Goal: Information Seeking & Learning: Learn about a topic

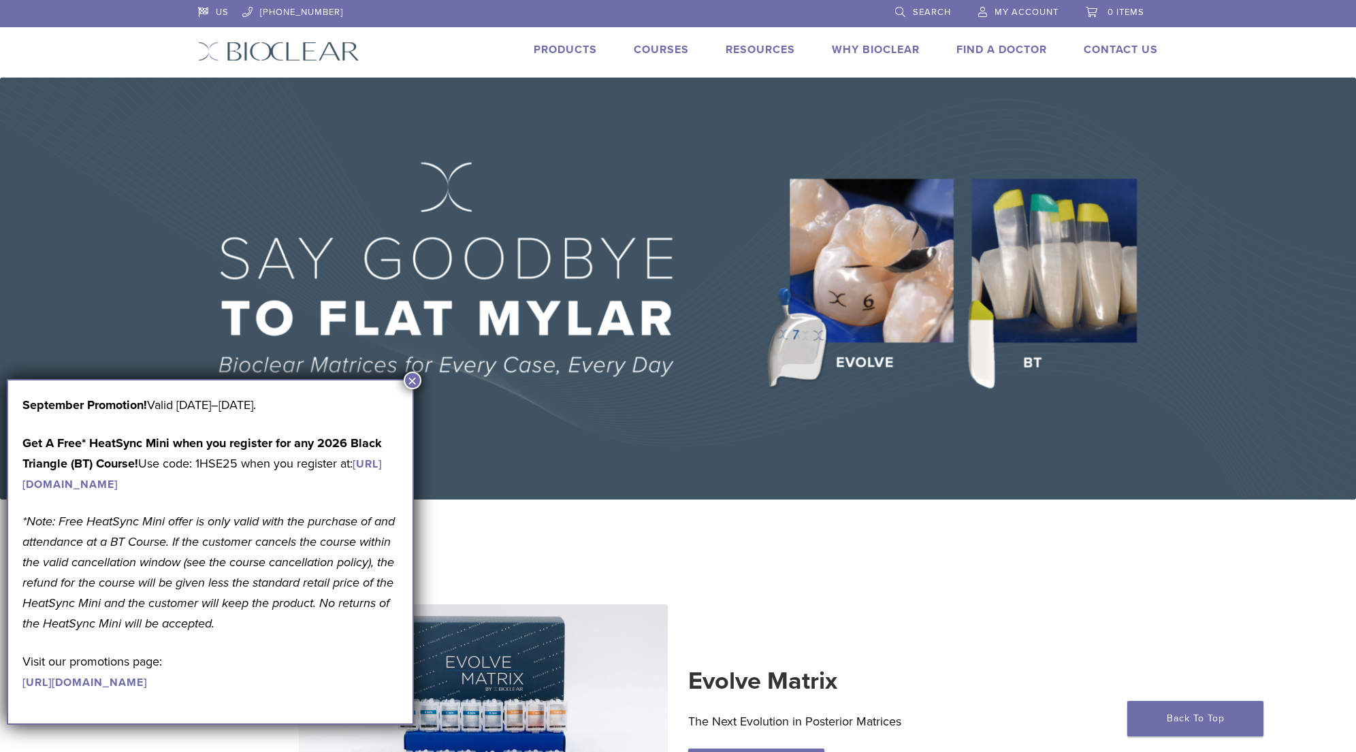
click at [414, 380] on button "×" at bounding box center [413, 381] width 18 height 18
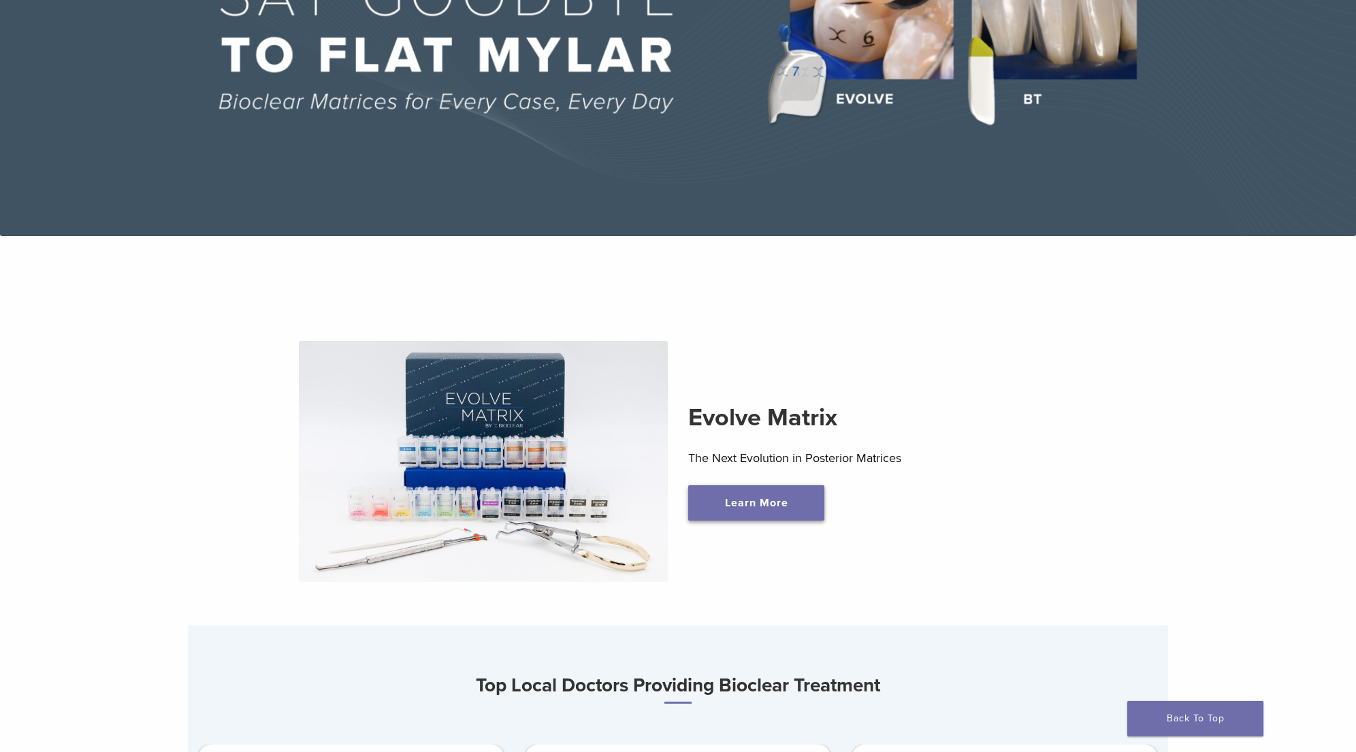
scroll to position [264, 0]
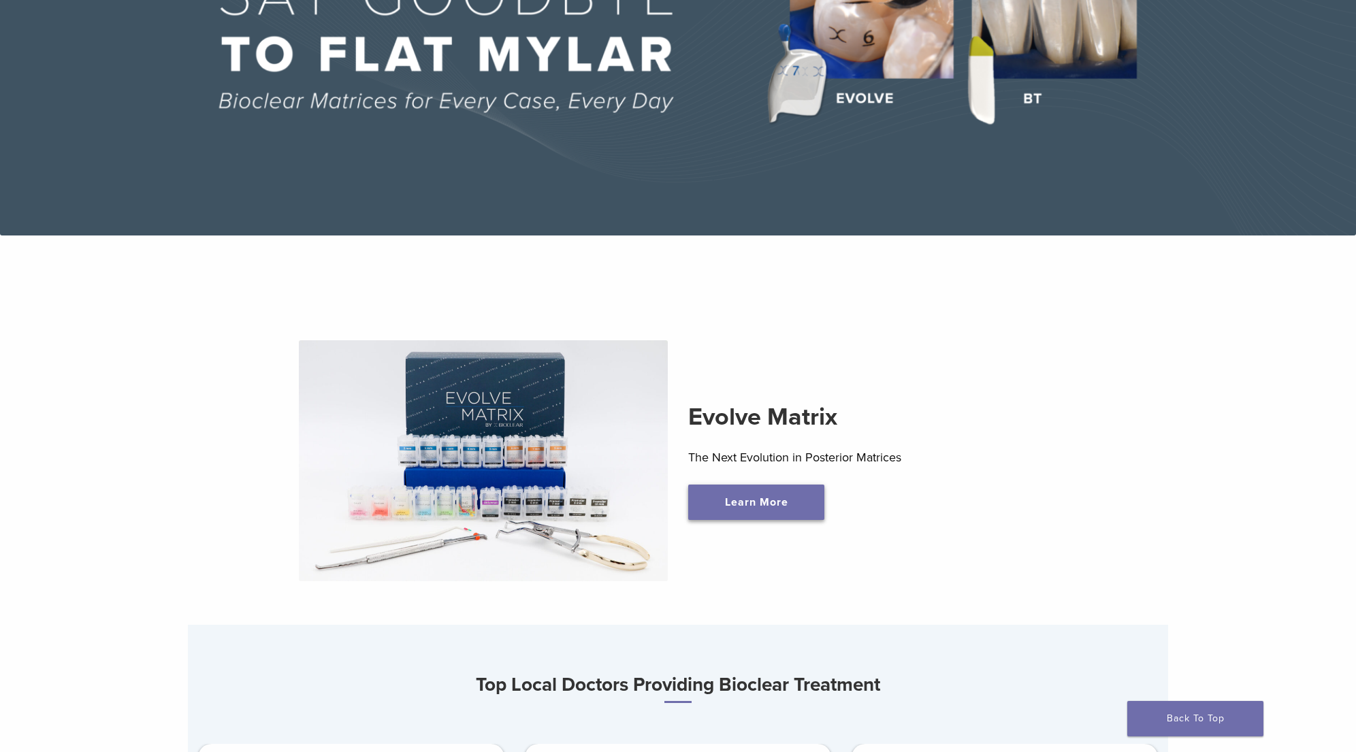
click at [762, 503] on link "Learn More" at bounding box center [756, 502] width 136 height 35
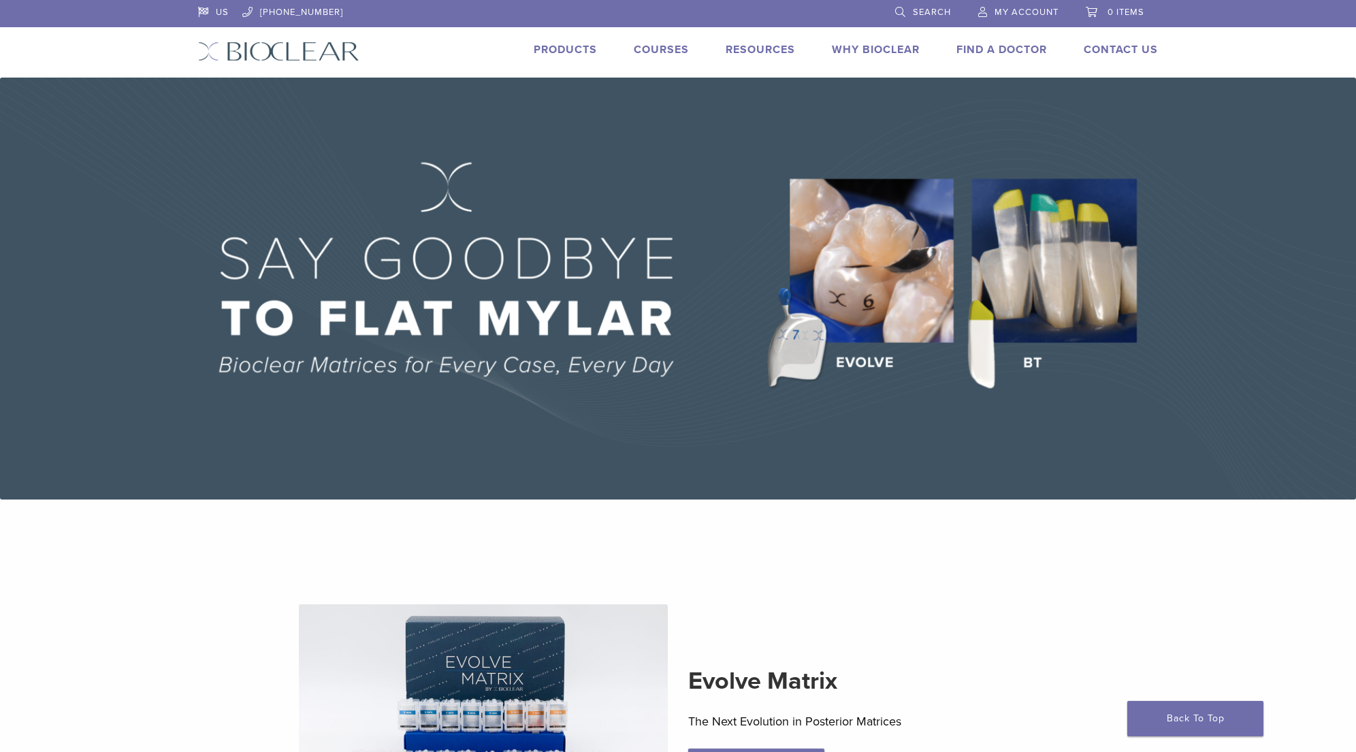
scroll to position [0, 0]
click at [567, 50] on link "Products" at bounding box center [565, 50] width 63 height 14
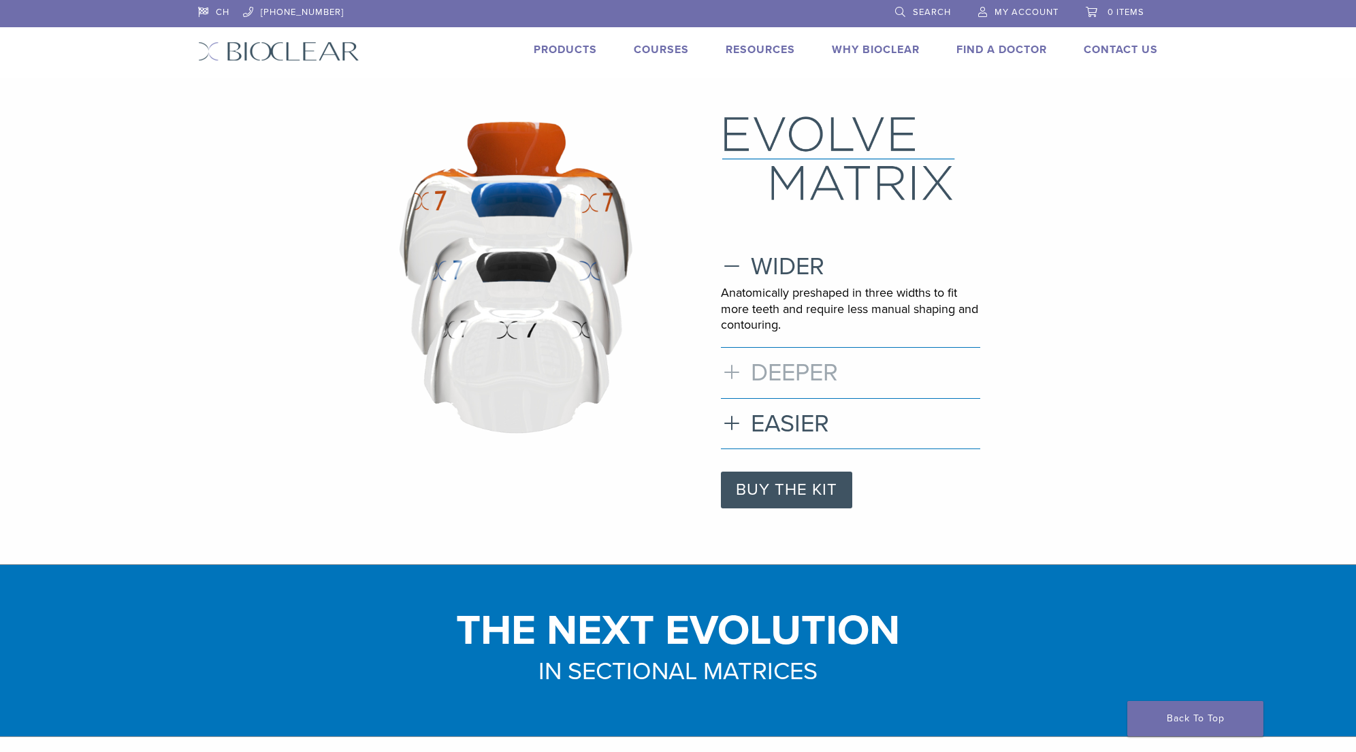
click at [733, 368] on h3 "DEEPER" at bounding box center [850, 372] width 259 height 29
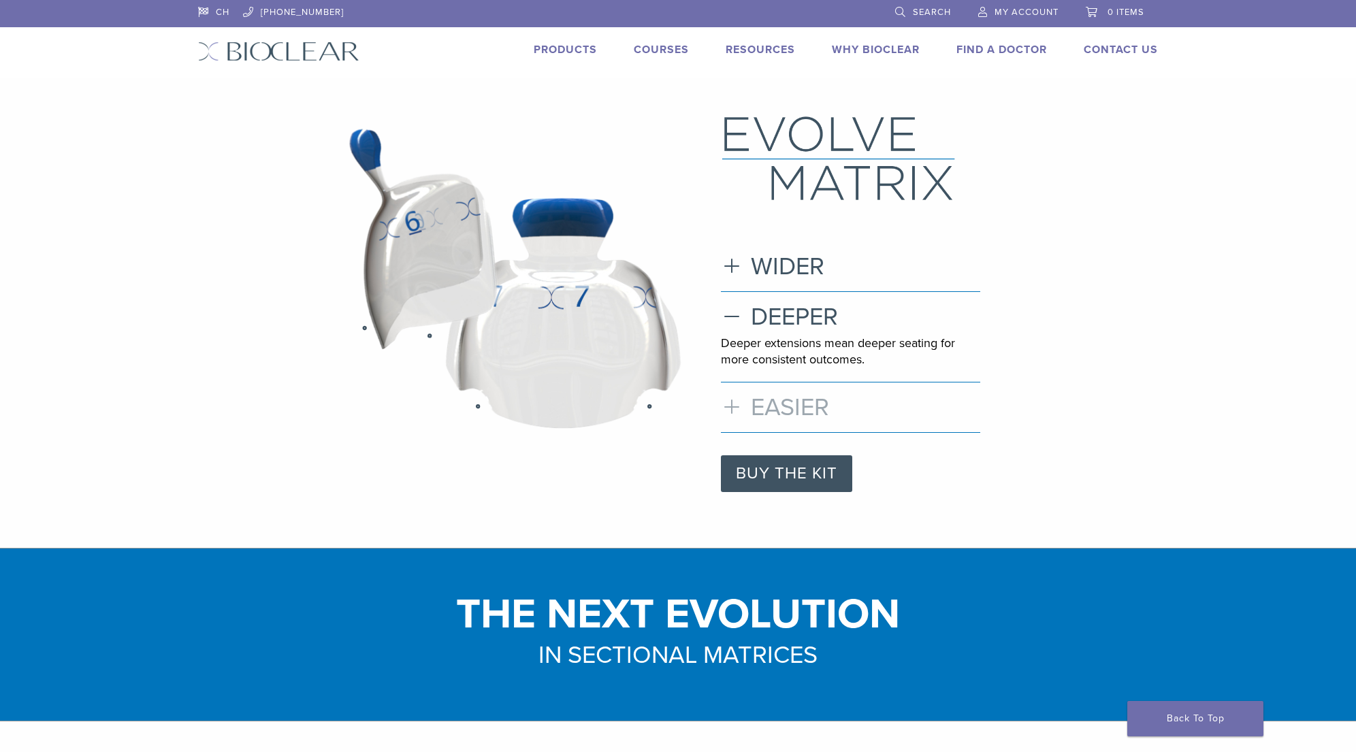
click at [725, 408] on h3 "EASIER" at bounding box center [850, 407] width 259 height 29
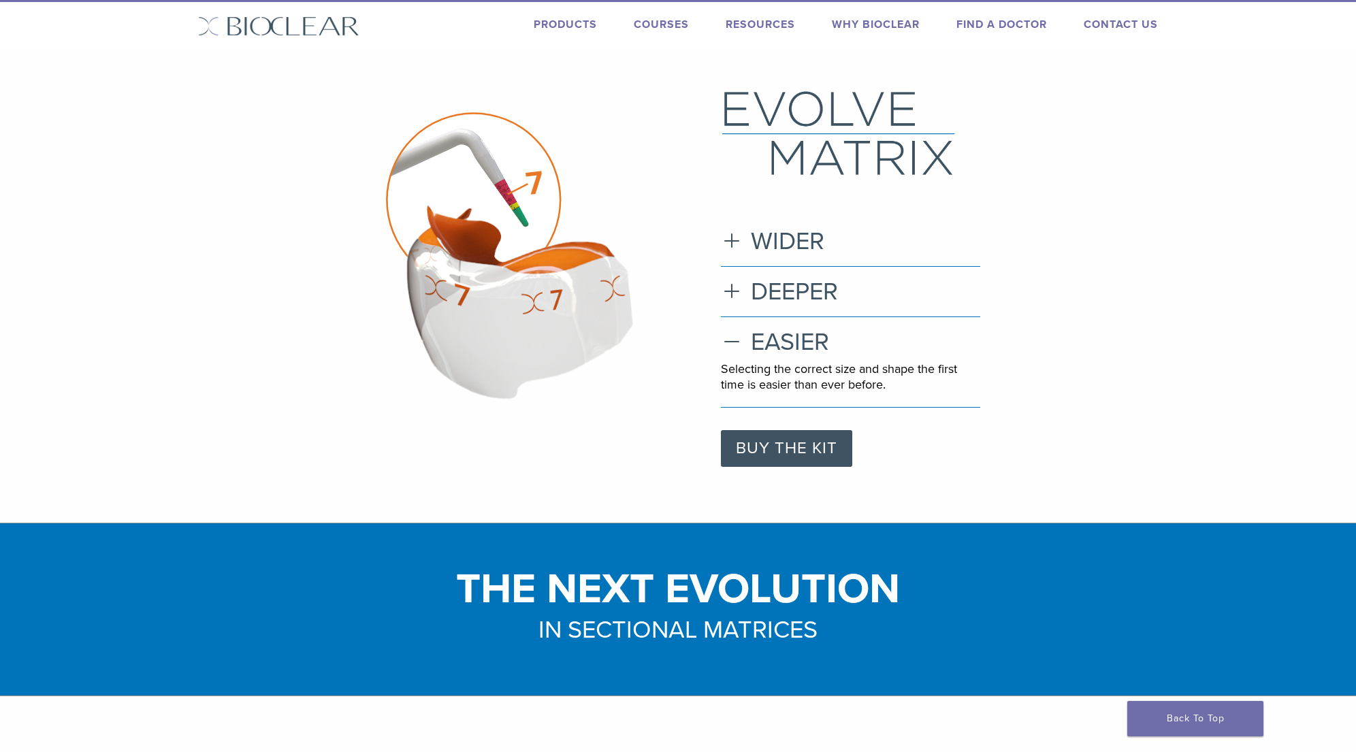
scroll to position [27, 0]
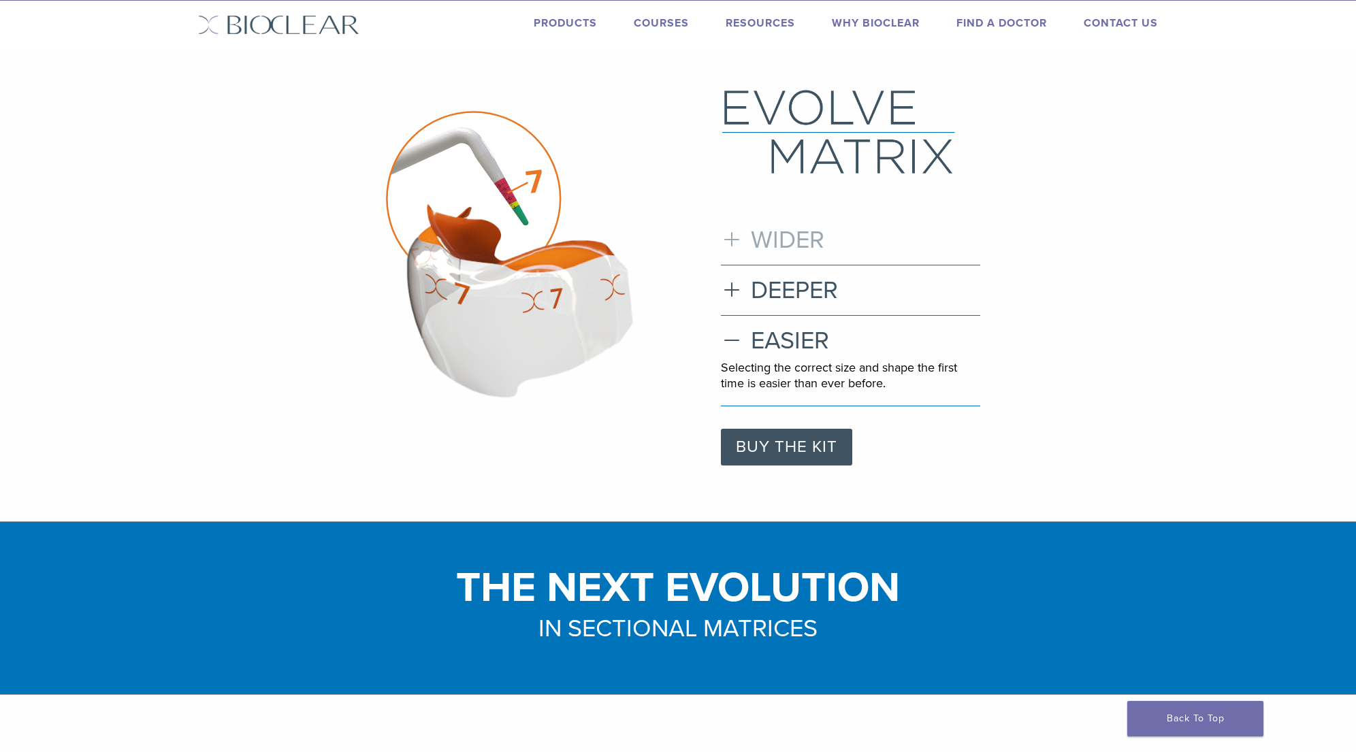
click at [730, 240] on h3 "WIDER" at bounding box center [850, 239] width 259 height 29
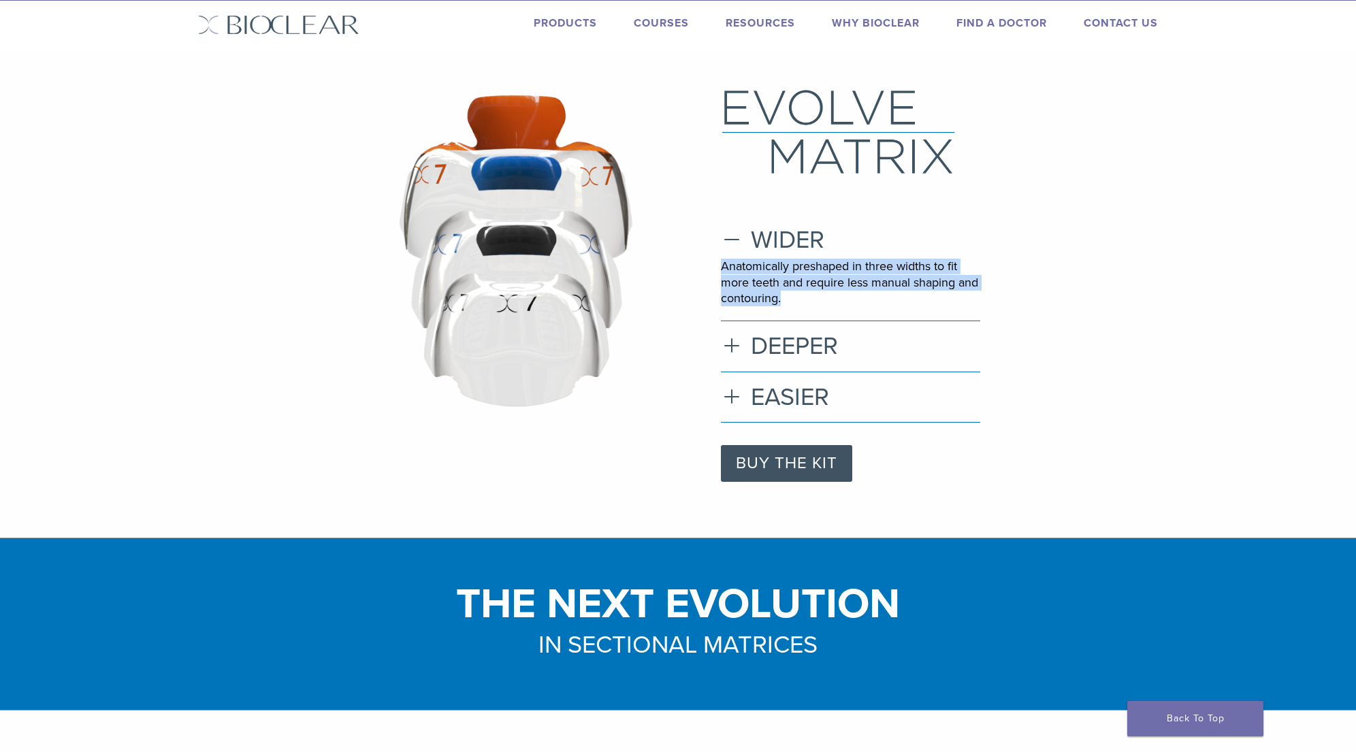
drag, startPoint x: 721, startPoint y: 265, endPoint x: 799, endPoint y: 299, distance: 84.7
click at [799, 299] on p "Anatomically preshaped in three widths to fit more teeth and require less manua…" at bounding box center [850, 283] width 259 height 48
copy p "Anatomically preshaped in three widths to fit more teeth and require less manua…"
click at [726, 349] on h3 "DEEPER" at bounding box center [850, 345] width 259 height 29
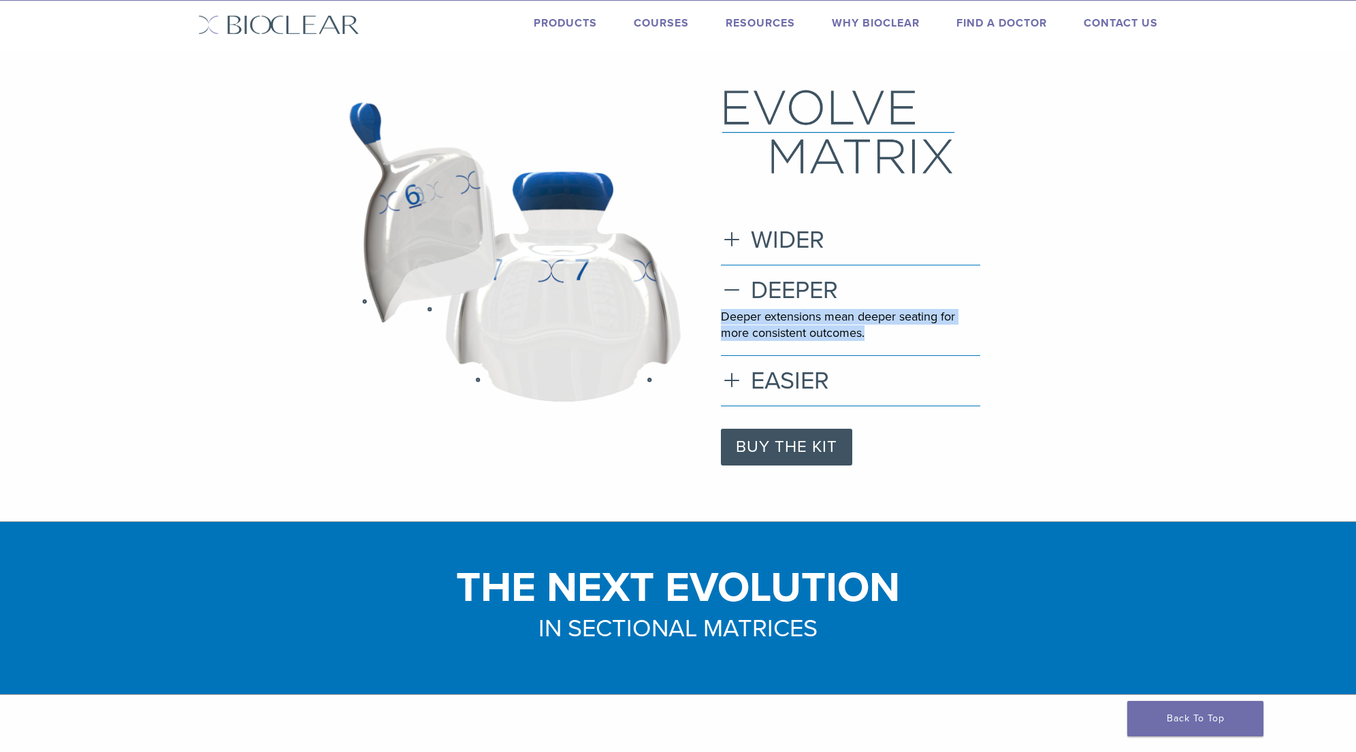
drag, startPoint x: 721, startPoint y: 313, endPoint x: 875, endPoint y: 339, distance: 156.6
click at [875, 339] on div ".st0{fill:none;stroke:#[DATE];stroke-width:4;stroke-miterlimit:10;} .st1{fill:#…" at bounding box center [678, 277] width 980 height 378
copy p "Deeper extensions mean deeper seating for more consistent outcomes."
click at [734, 378] on h3 "EASIER" at bounding box center [850, 380] width 259 height 29
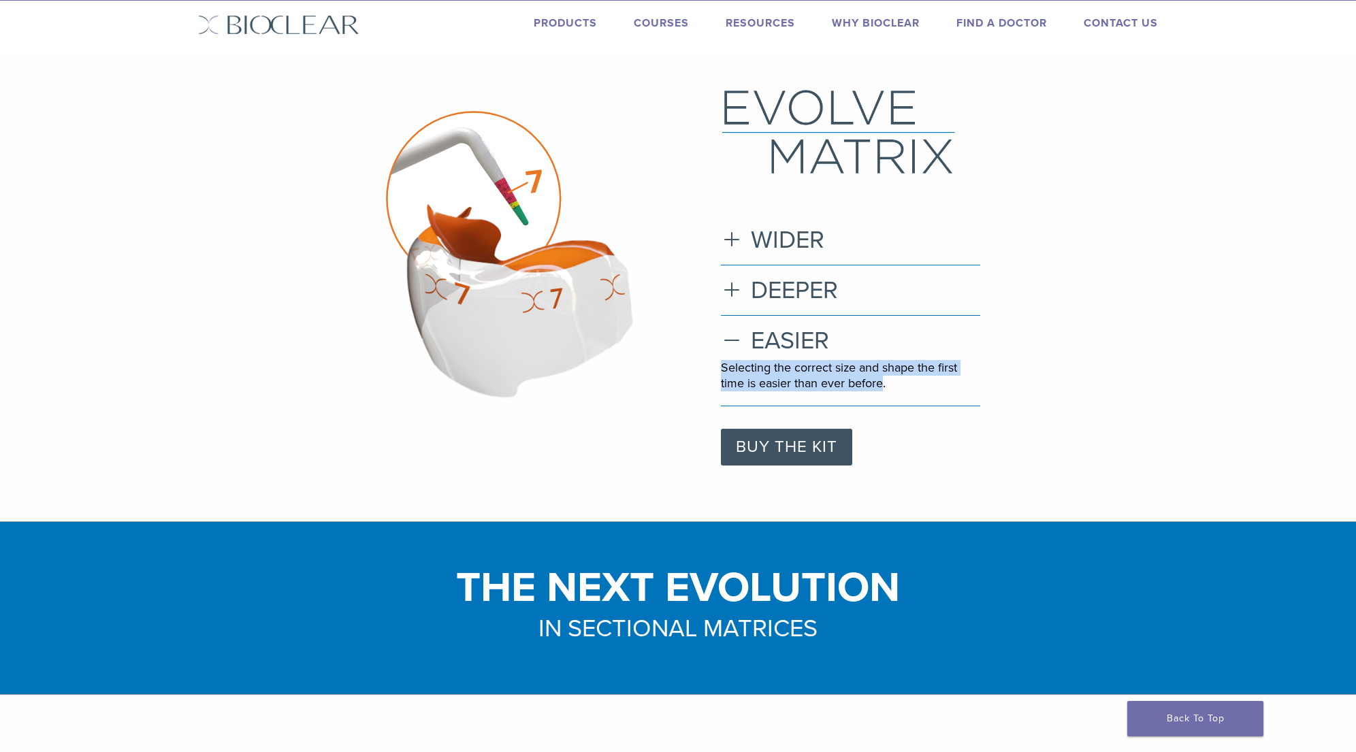
drag, startPoint x: 721, startPoint y: 368, endPoint x: 884, endPoint y: 382, distance: 164.0
click at [884, 382] on p "Selecting the correct size and shape the first time is easier than ever before." at bounding box center [850, 376] width 259 height 32
copy p "Selecting the correct size and shape the first time is easier than ever before"
click at [729, 244] on h3 "WIDER" at bounding box center [850, 239] width 259 height 29
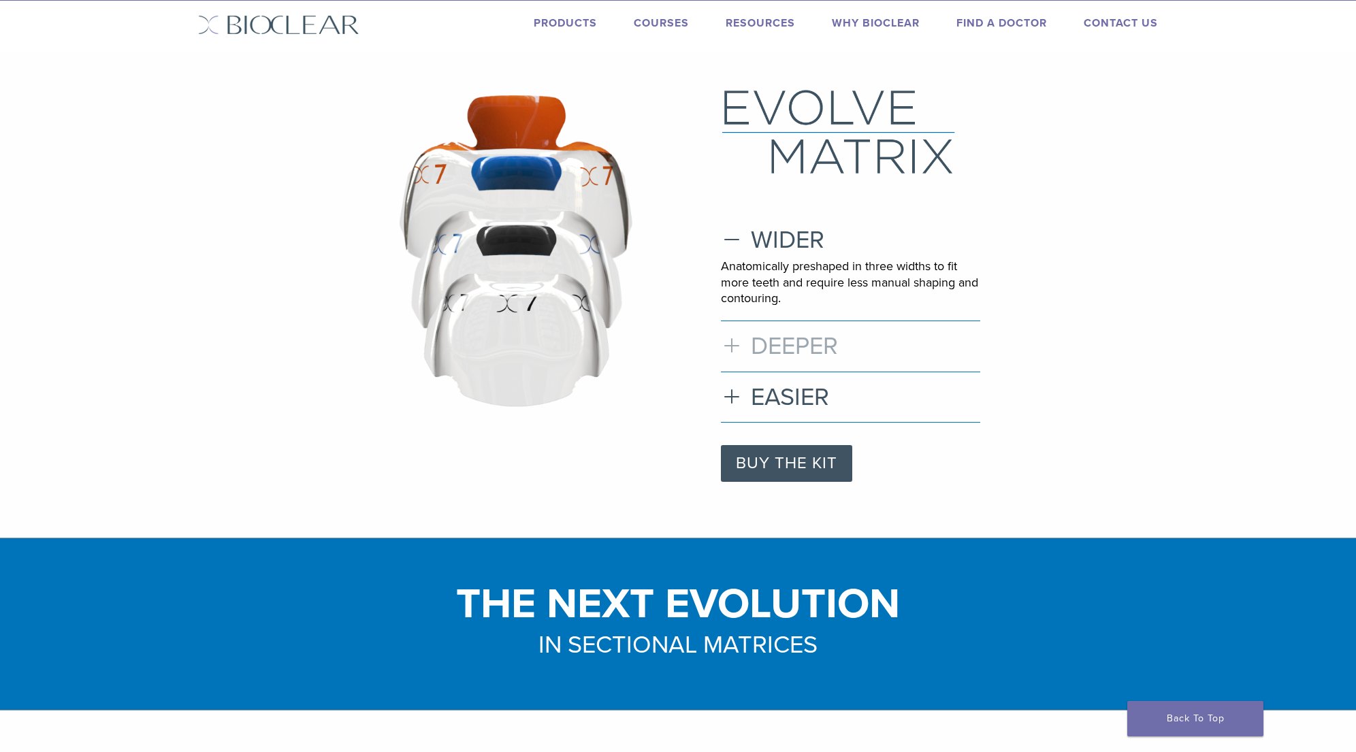
click at [729, 339] on h3 "DEEPER" at bounding box center [850, 345] width 259 height 29
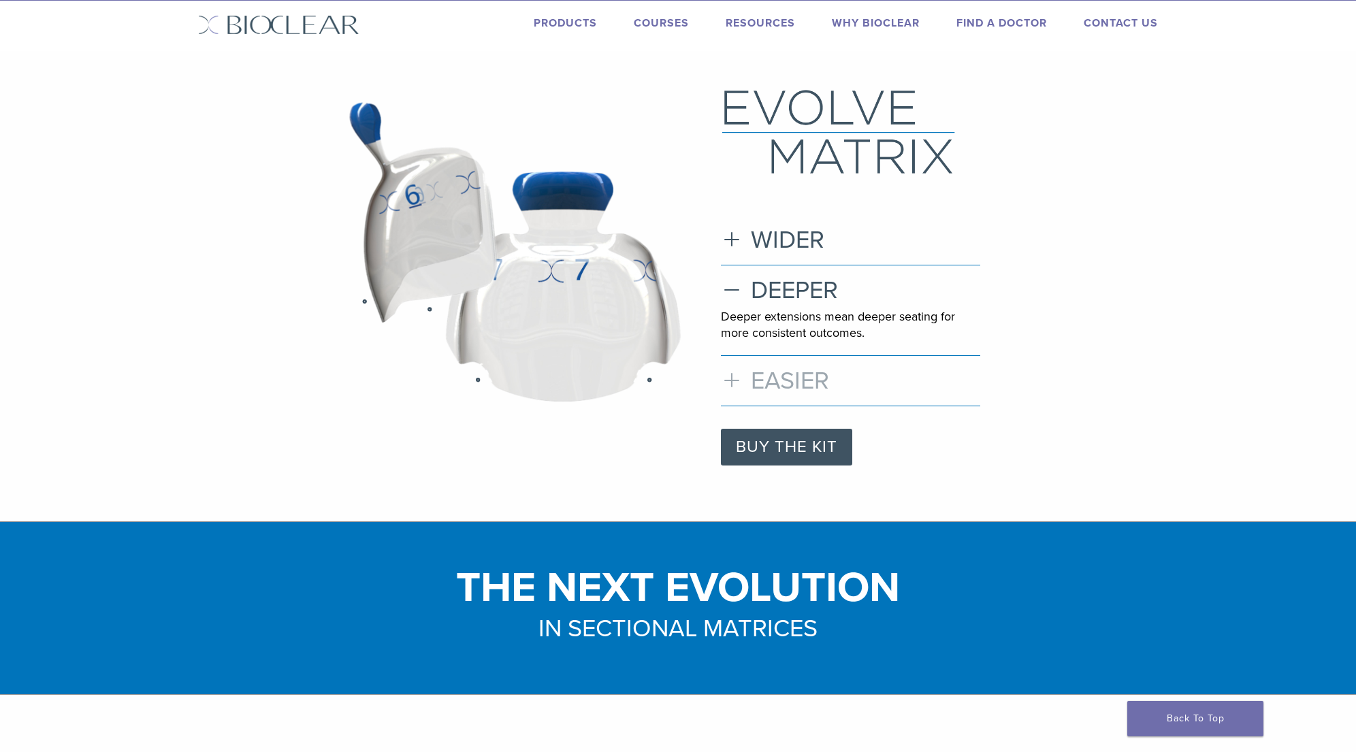
click at [729, 375] on h3 "EASIER" at bounding box center [850, 380] width 259 height 29
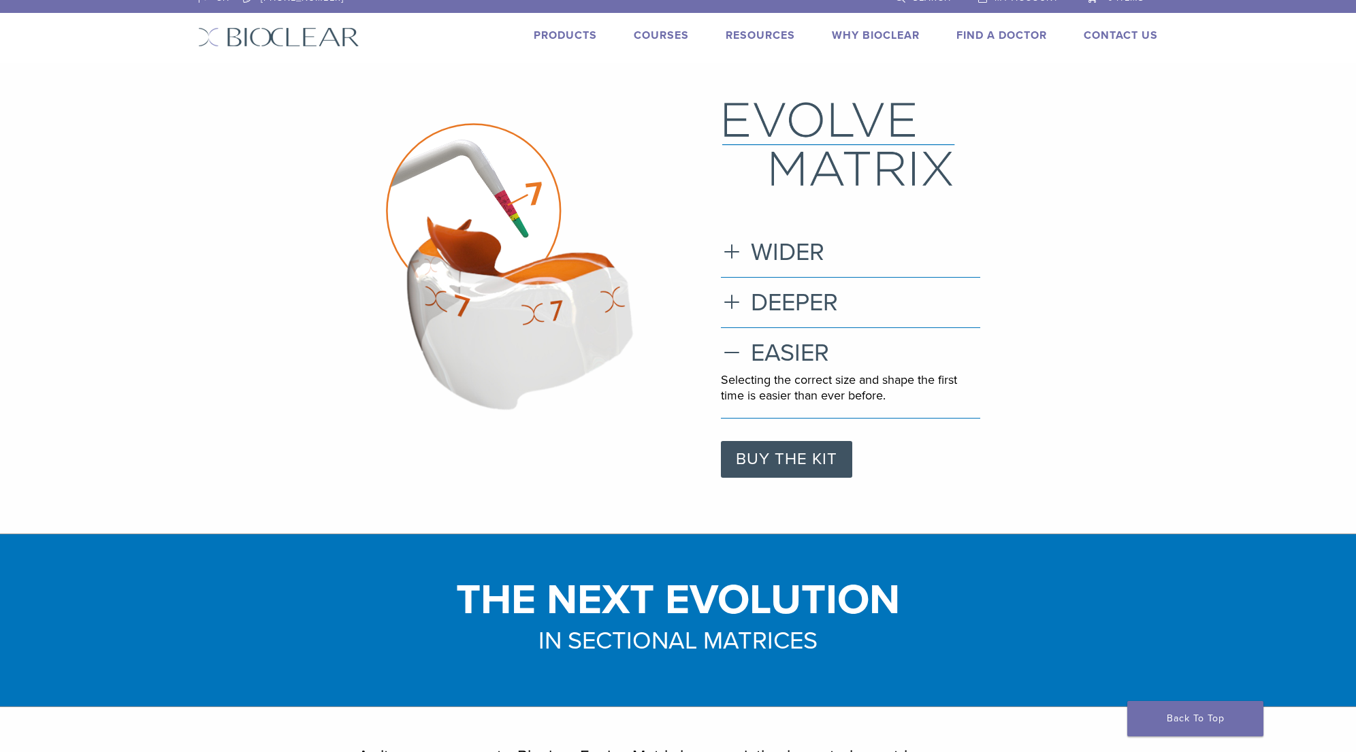
scroll to position [13, 0]
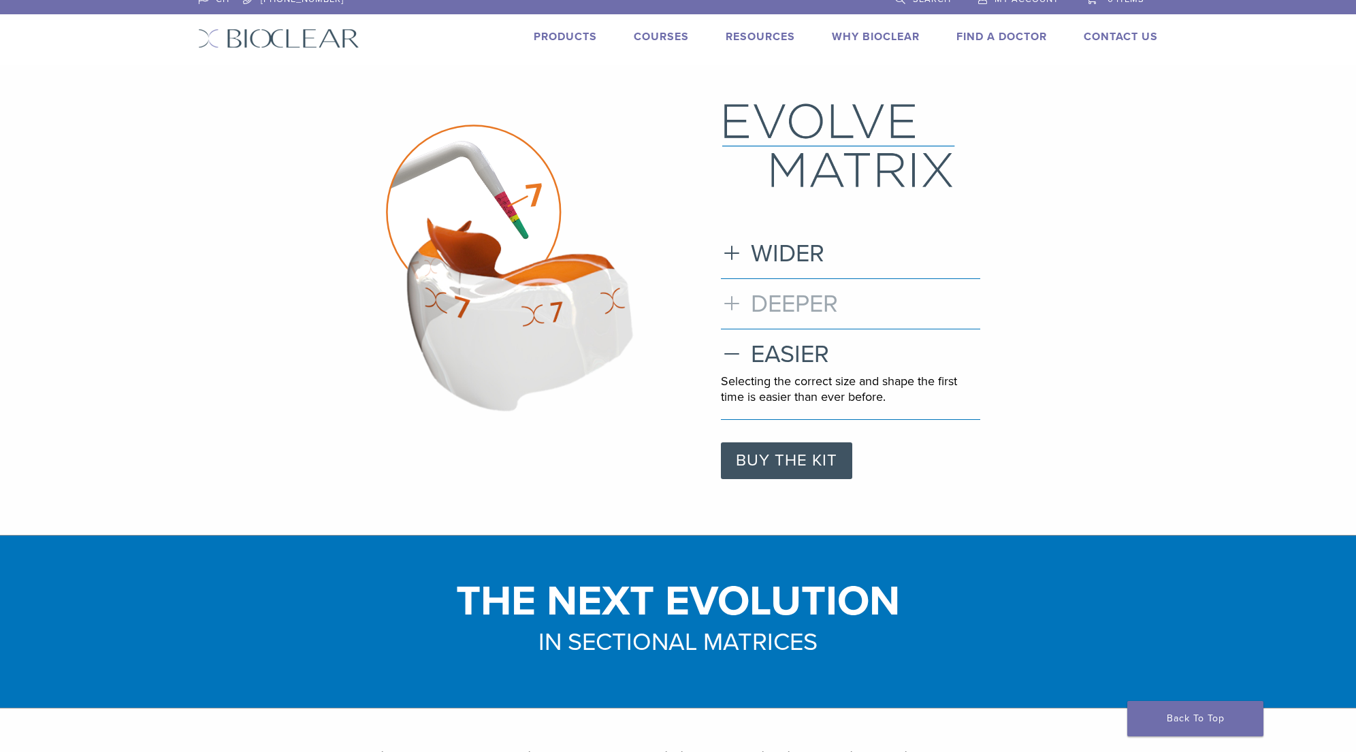
click at [738, 306] on h3 "DEEPER" at bounding box center [850, 303] width 259 height 29
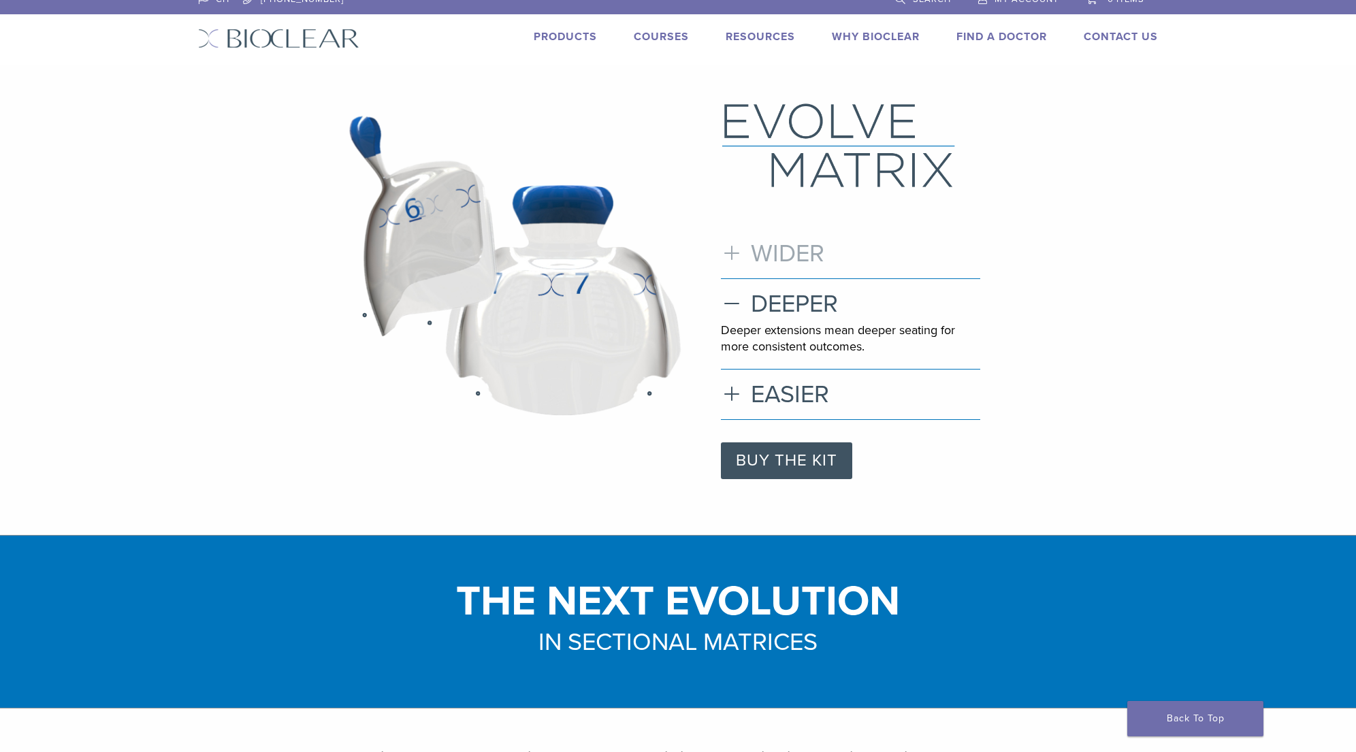
click at [736, 248] on h3 "WIDER" at bounding box center [850, 253] width 259 height 29
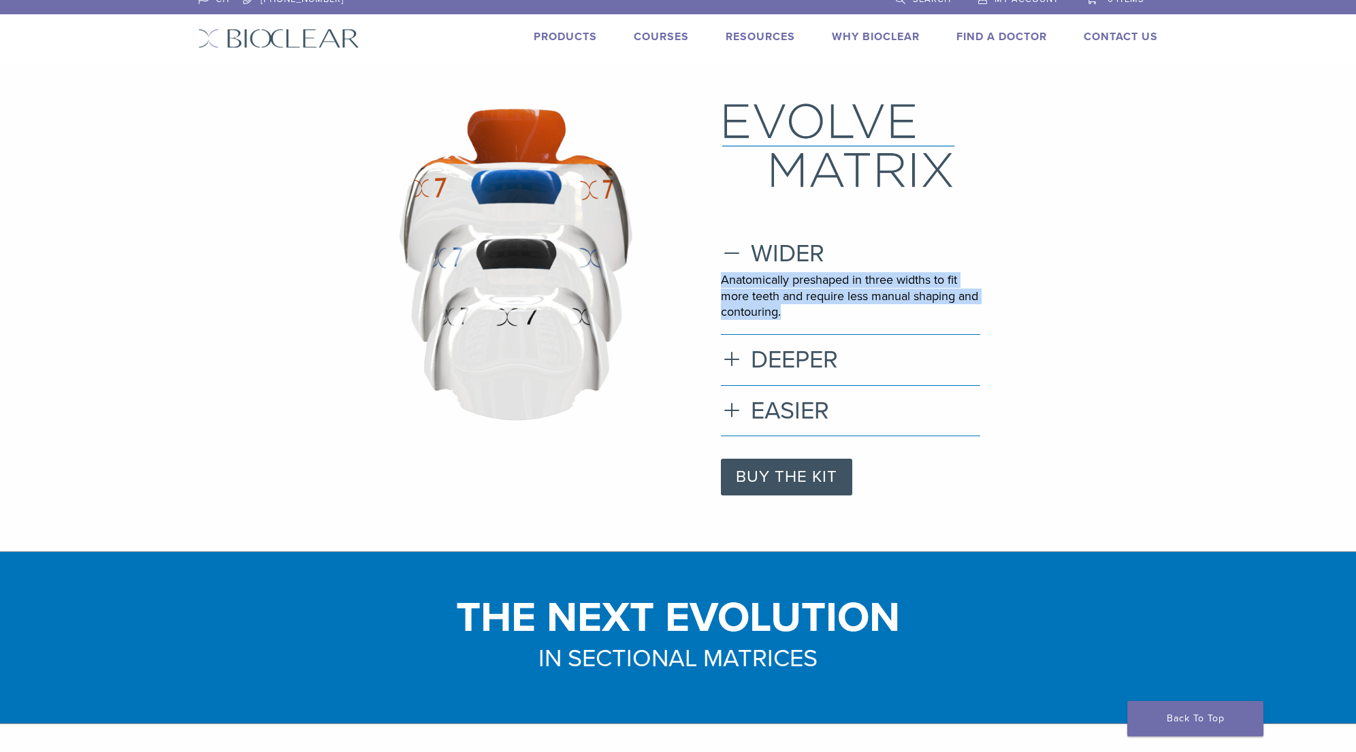
drag, startPoint x: 723, startPoint y: 280, endPoint x: 802, endPoint y: 319, distance: 88.0
click at [802, 319] on div "Anatomically preshaped in three widths to fit more teeth and require less manua…" at bounding box center [850, 300] width 259 height 56
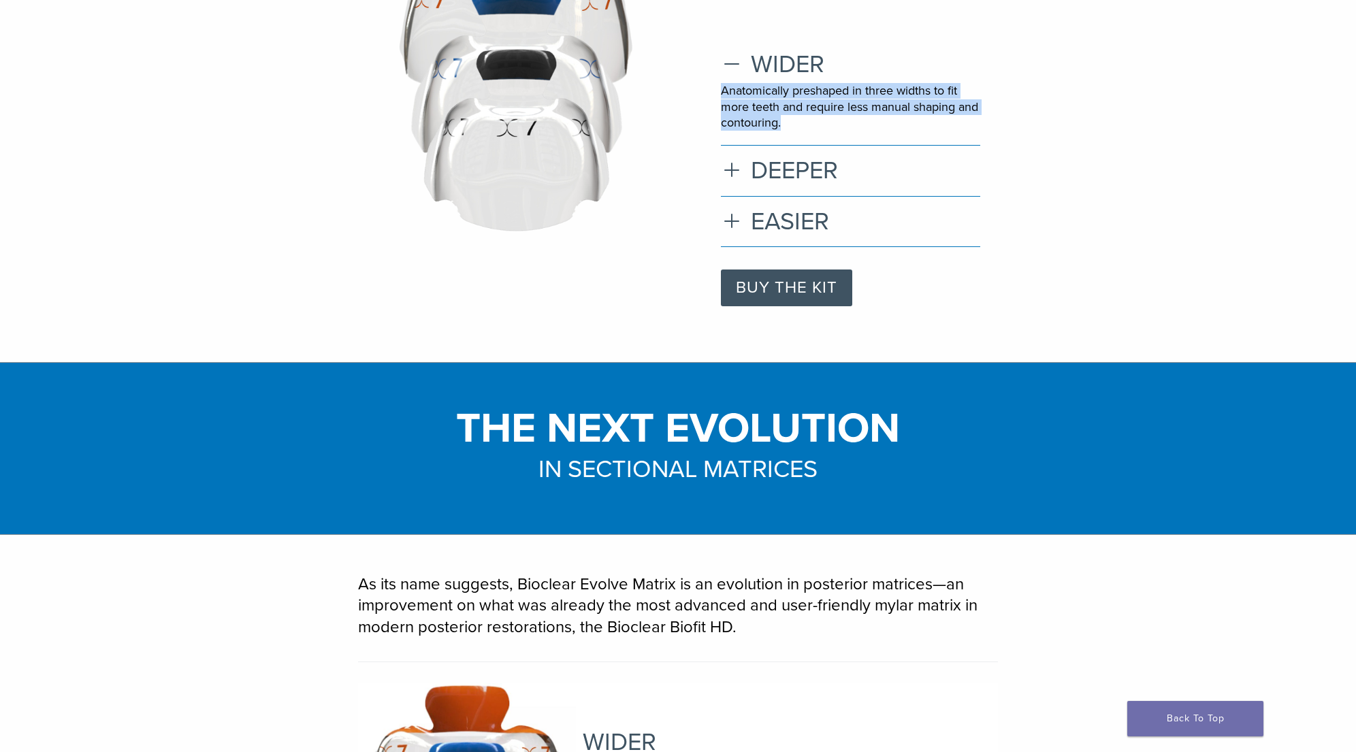
scroll to position [114, 0]
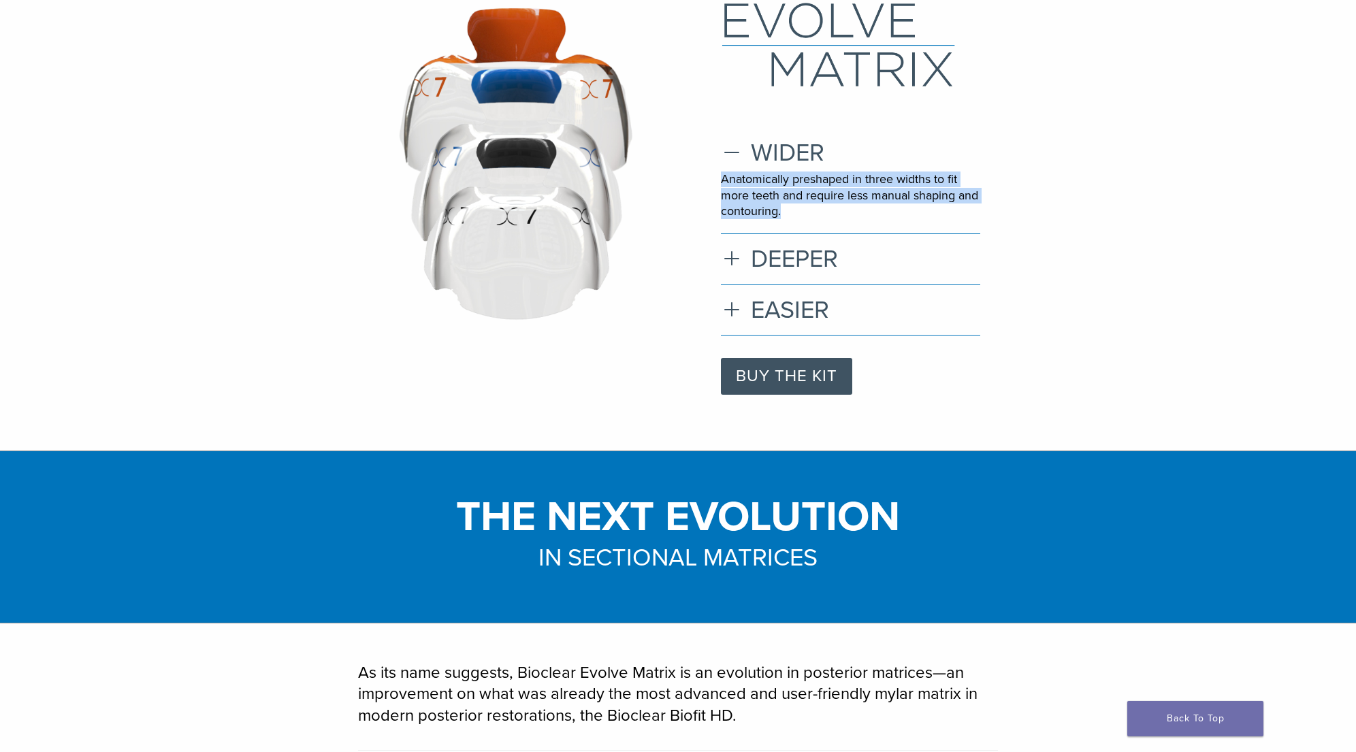
copy p "Anatomically preshaped in three widths to fit more teeth and require less manua…"
click at [726, 259] on h3 "DEEPER" at bounding box center [850, 258] width 259 height 29
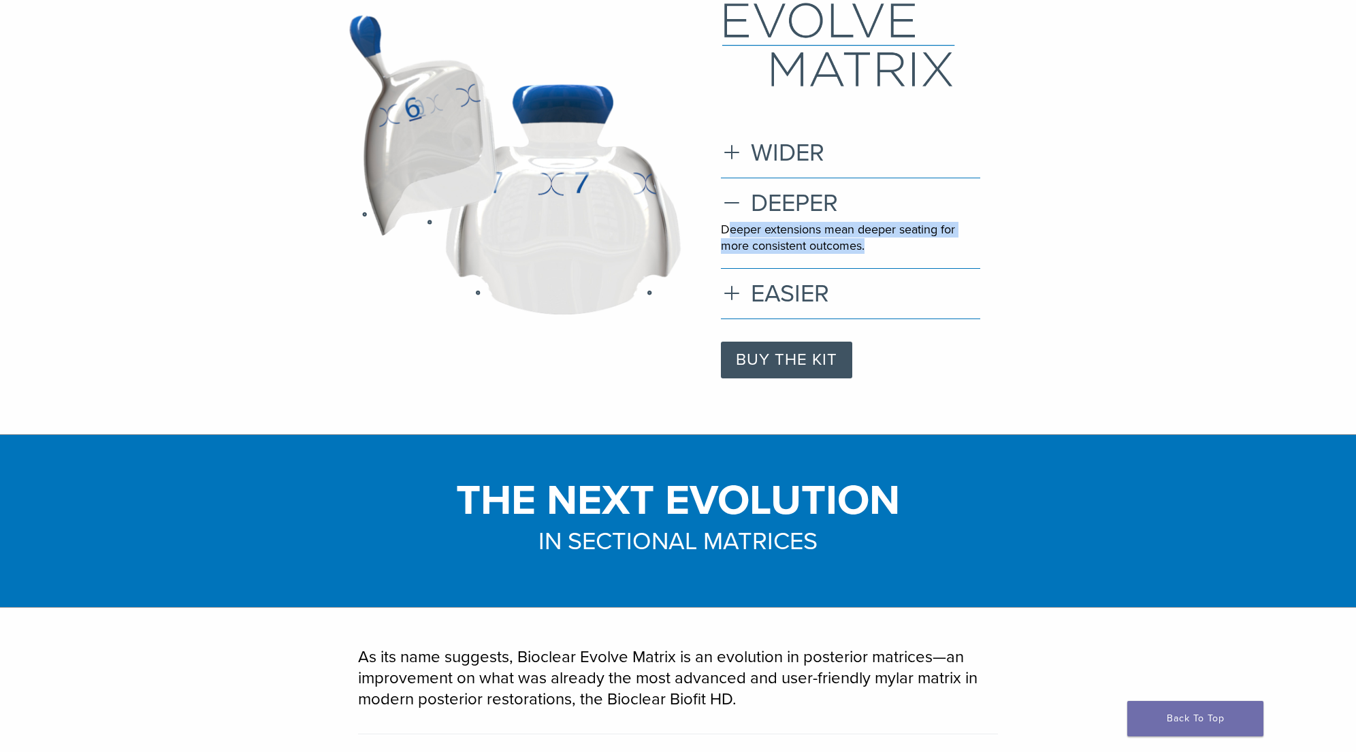
drag, startPoint x: 725, startPoint y: 232, endPoint x: 875, endPoint y: 242, distance: 150.1
click at [875, 242] on p "Deeper extensions mean deeper seating for more consistent outcomes." at bounding box center [850, 238] width 259 height 32
copy p "eeper extensions mean deeper seating for more consistent outcomes."
click at [725, 294] on h3 "EASIER" at bounding box center [850, 293] width 259 height 29
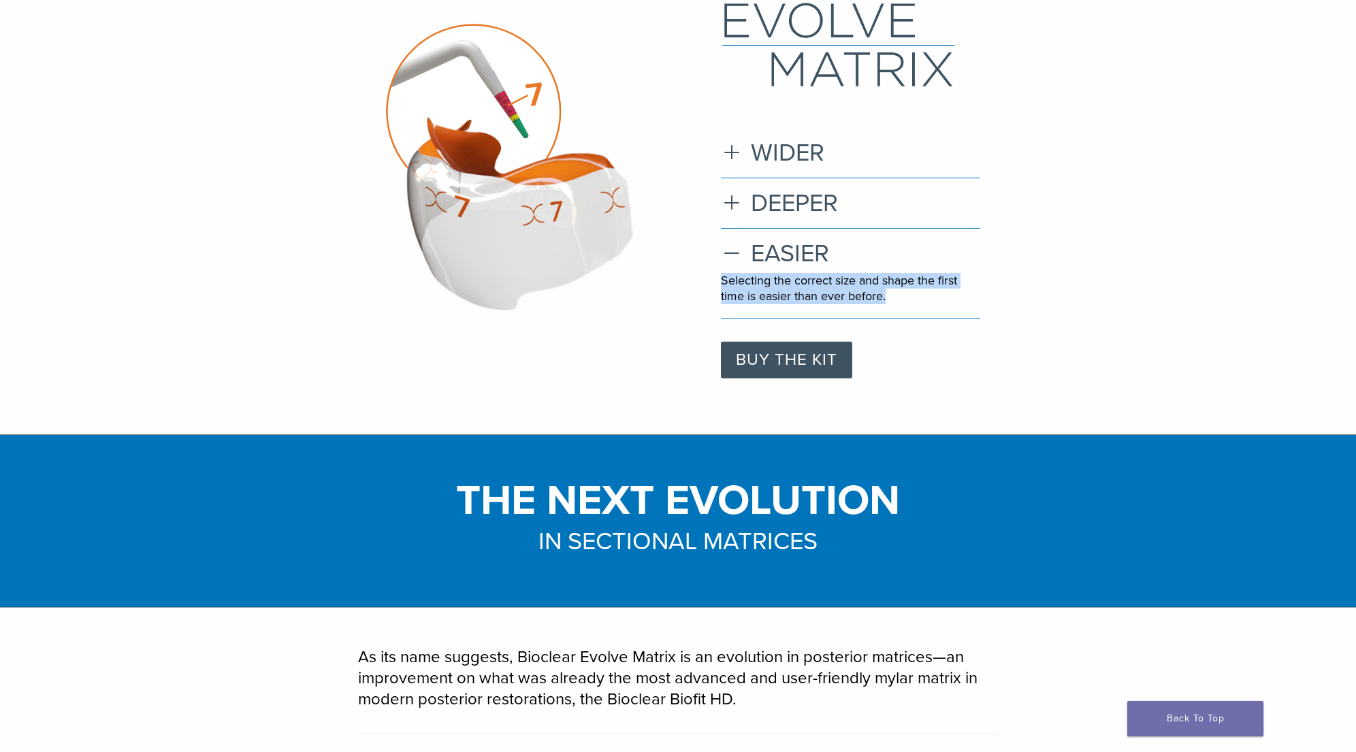
drag, startPoint x: 722, startPoint y: 281, endPoint x: 884, endPoint y: 306, distance: 163.9
click at [885, 306] on div "Selecting the correct size and shape the first time is easier than ever before." at bounding box center [850, 293] width 259 height 40
copy p "Selecting the correct size and shape the first time is easier than ever before."
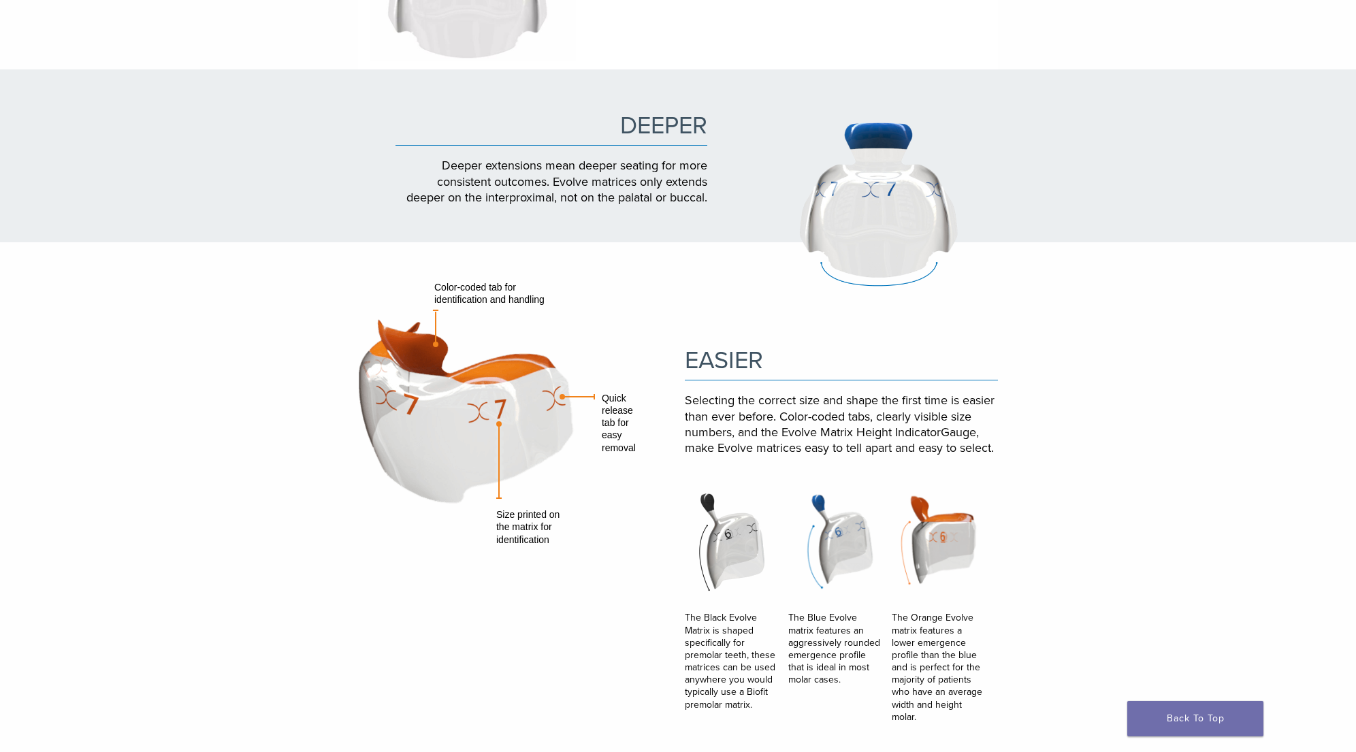
scroll to position [1126, 0]
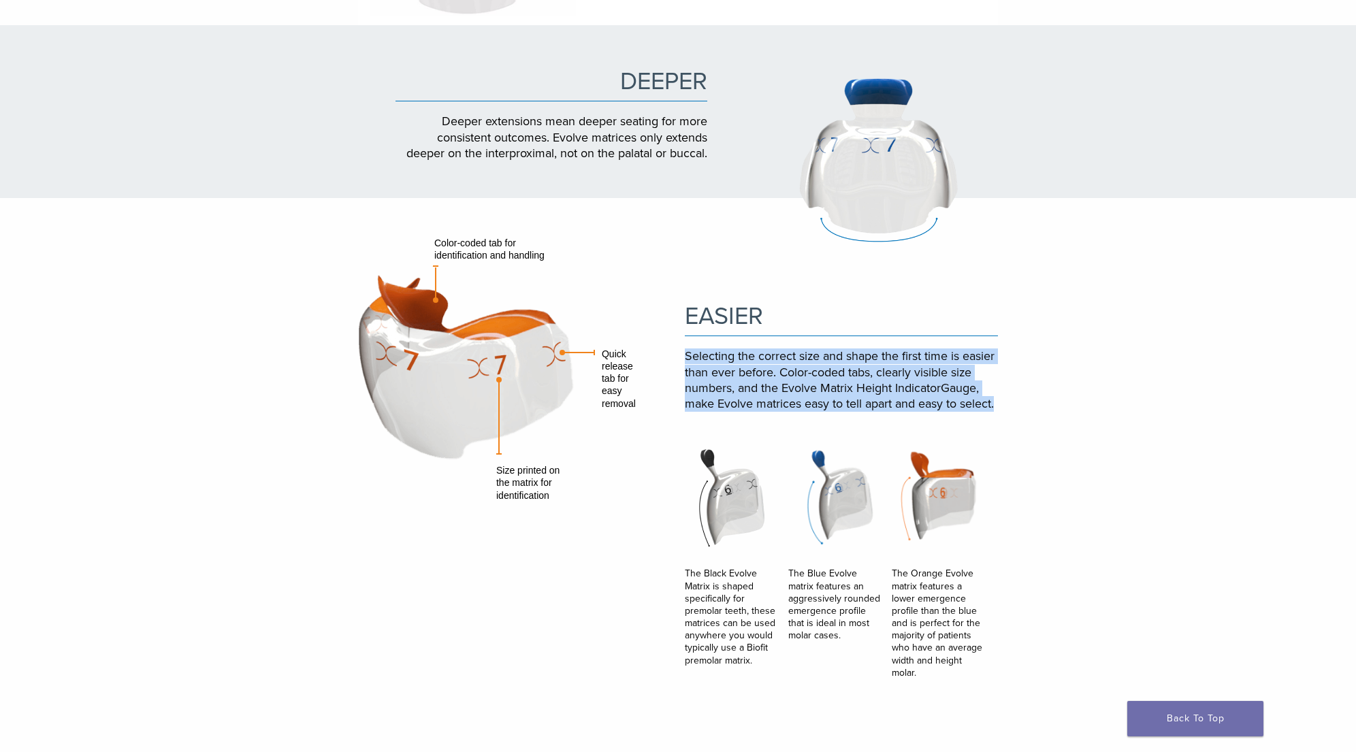
drag, startPoint x: 687, startPoint y: 354, endPoint x: 1021, endPoint y: 405, distance: 337.4
click at [1022, 405] on section "EASIER Selecting the correct size and shape the first time is easier than ever …" at bounding box center [678, 603] width 1356 height 811
copy p "Selecting the correct size and shape the first time is easier than ever before.…"
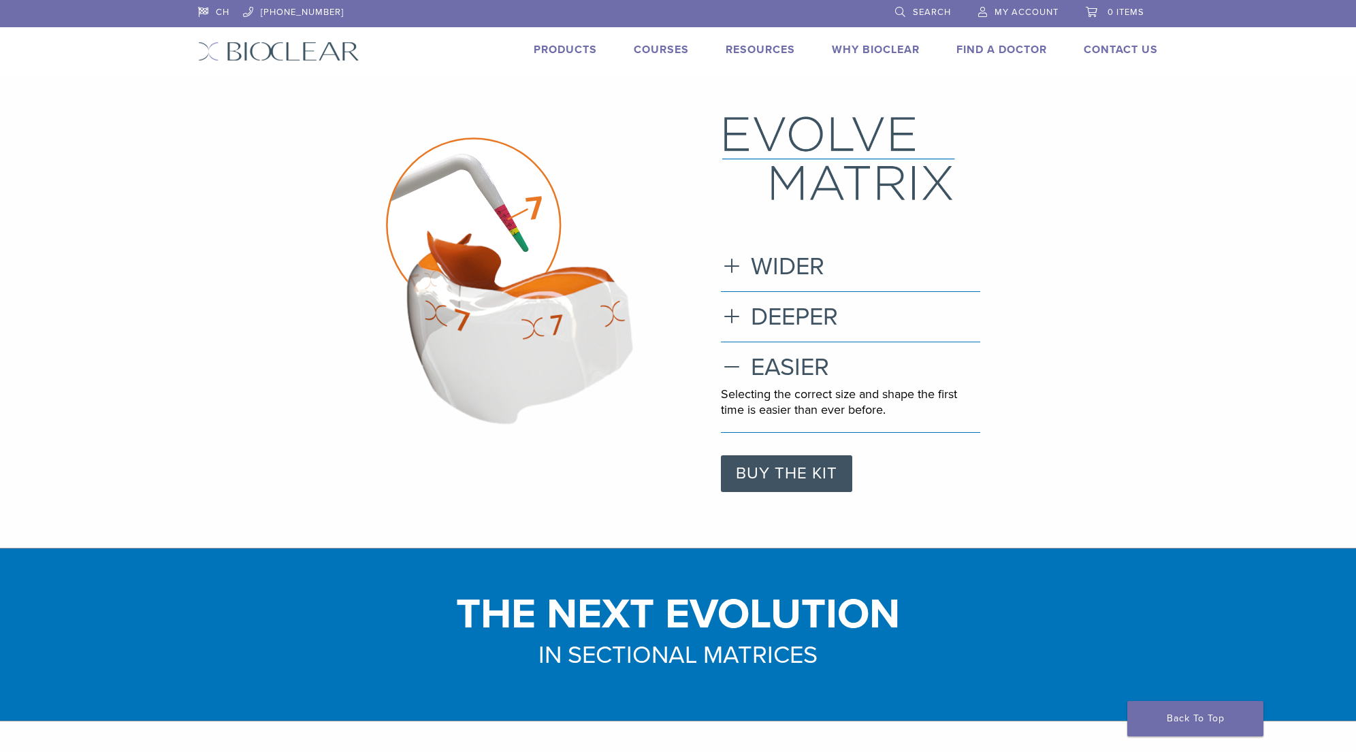
scroll to position [0, 0]
drag, startPoint x: 721, startPoint y: 394, endPoint x: 901, endPoint y: 424, distance: 182.1
click at [903, 424] on div "Selecting the correct size and shape the first time is easier than ever before." at bounding box center [850, 407] width 259 height 40
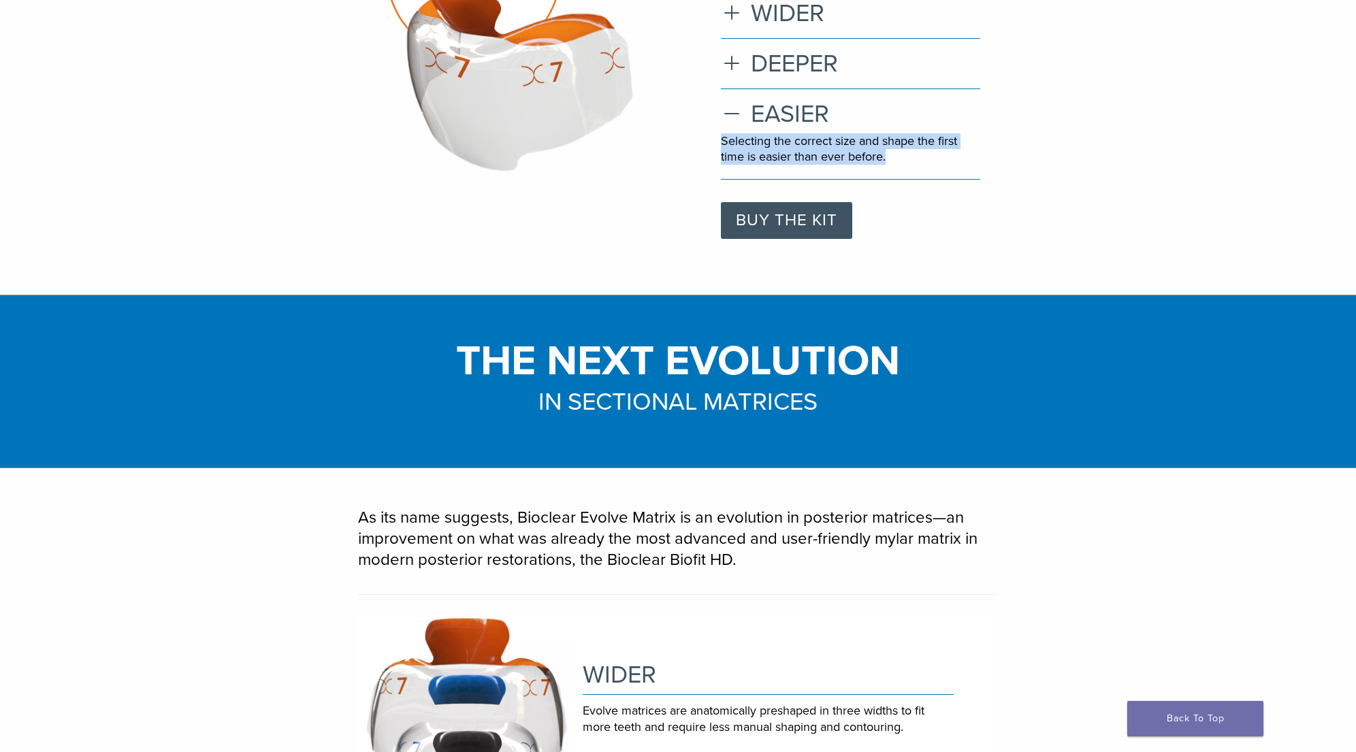
scroll to position [248, 0]
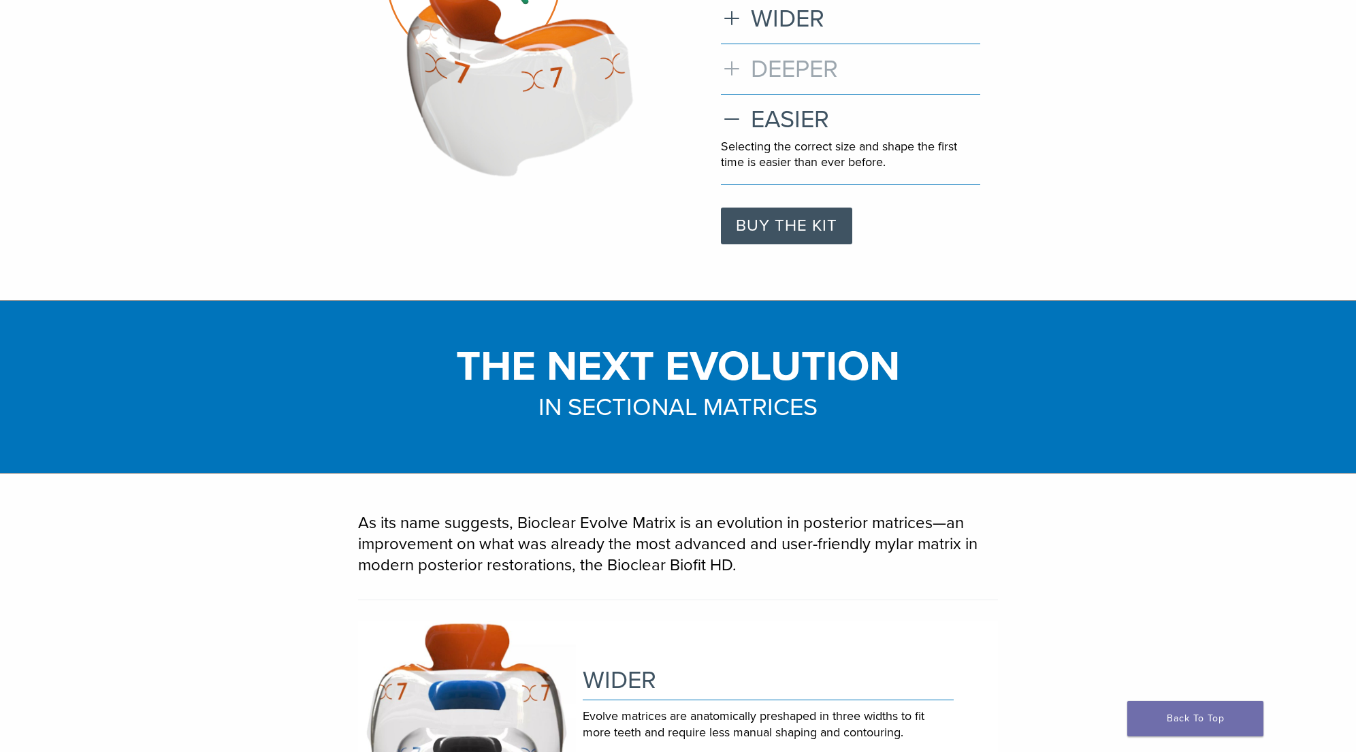
click at [726, 69] on h3 "DEEPER" at bounding box center [850, 68] width 259 height 29
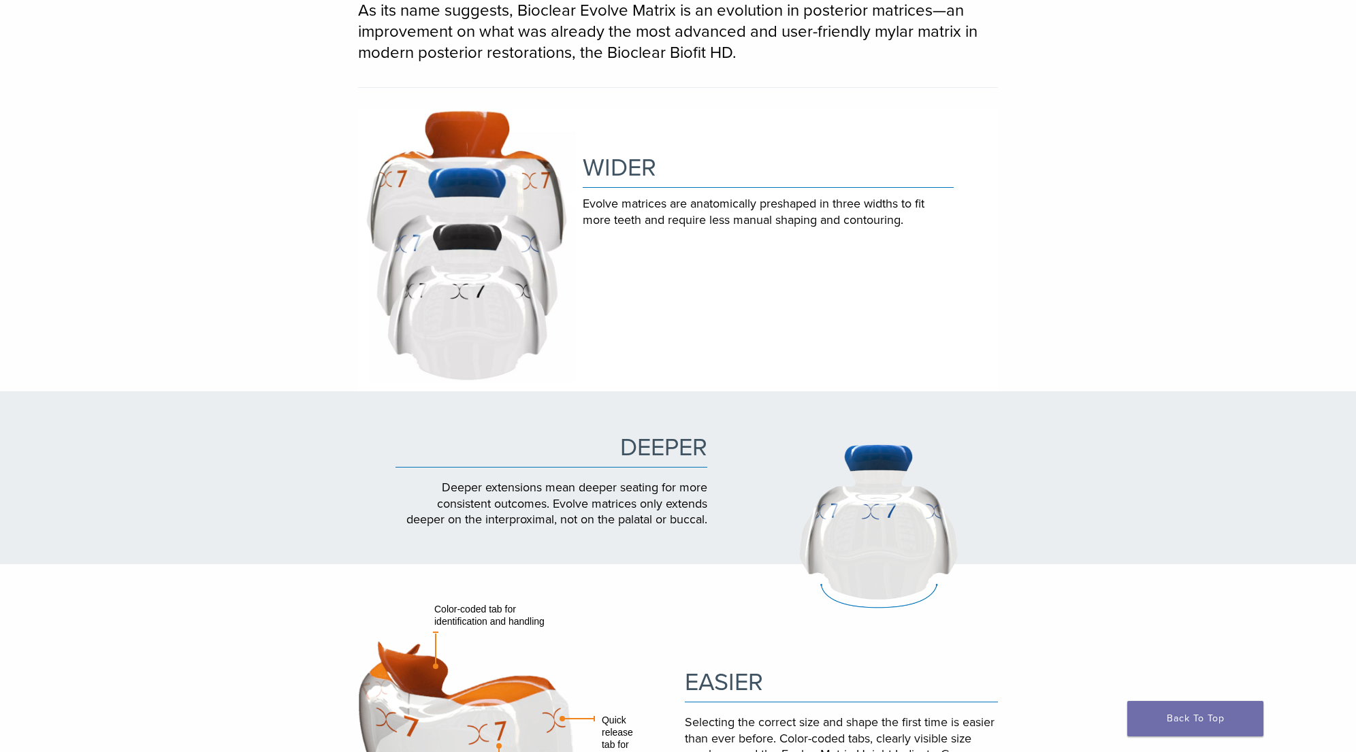
scroll to position [762, 0]
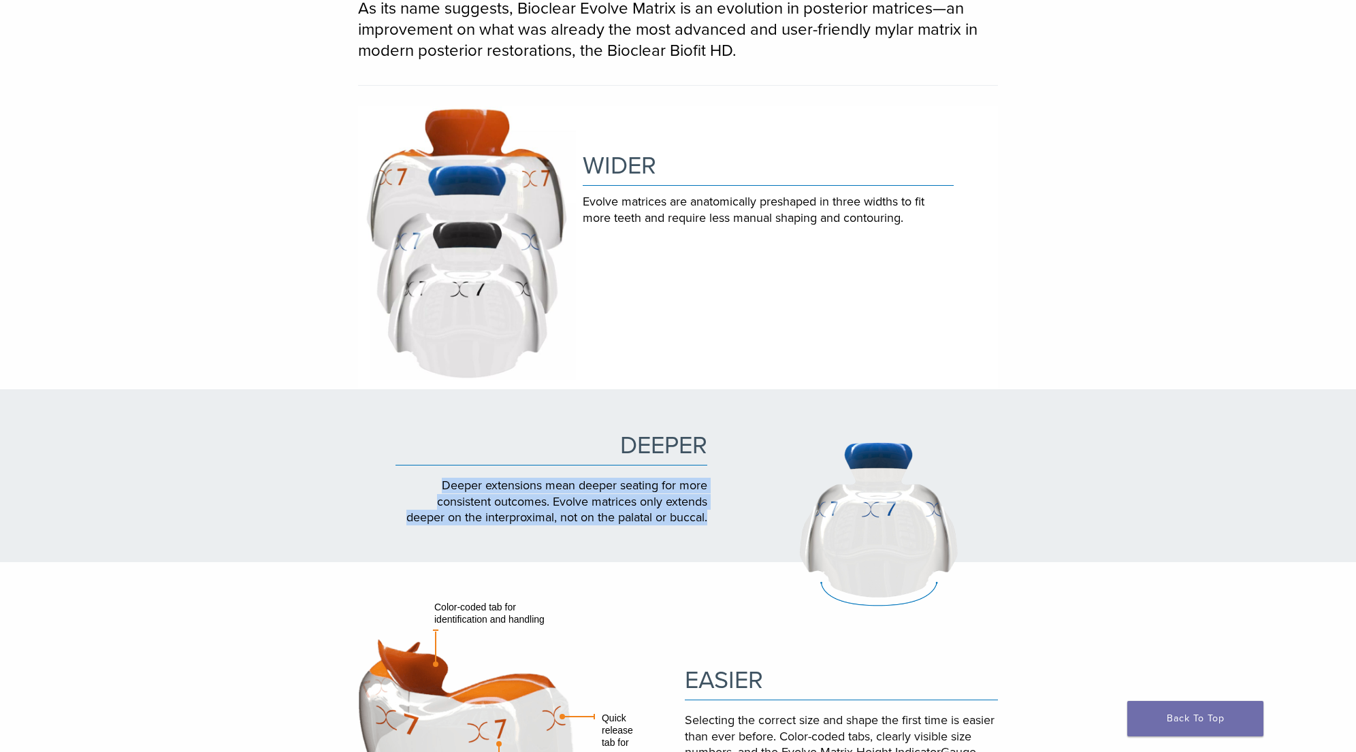
drag, startPoint x: 442, startPoint y: 483, endPoint x: 706, endPoint y: 521, distance: 266.7
click at [706, 521] on p "Deeper extensions mean deeper seating for more consistent outcomes. Evolve matr…" at bounding box center [551, 502] width 312 height 48
copy p "Deeper extensions mean deeper seating for more consistent outcomes. Evolve matr…"
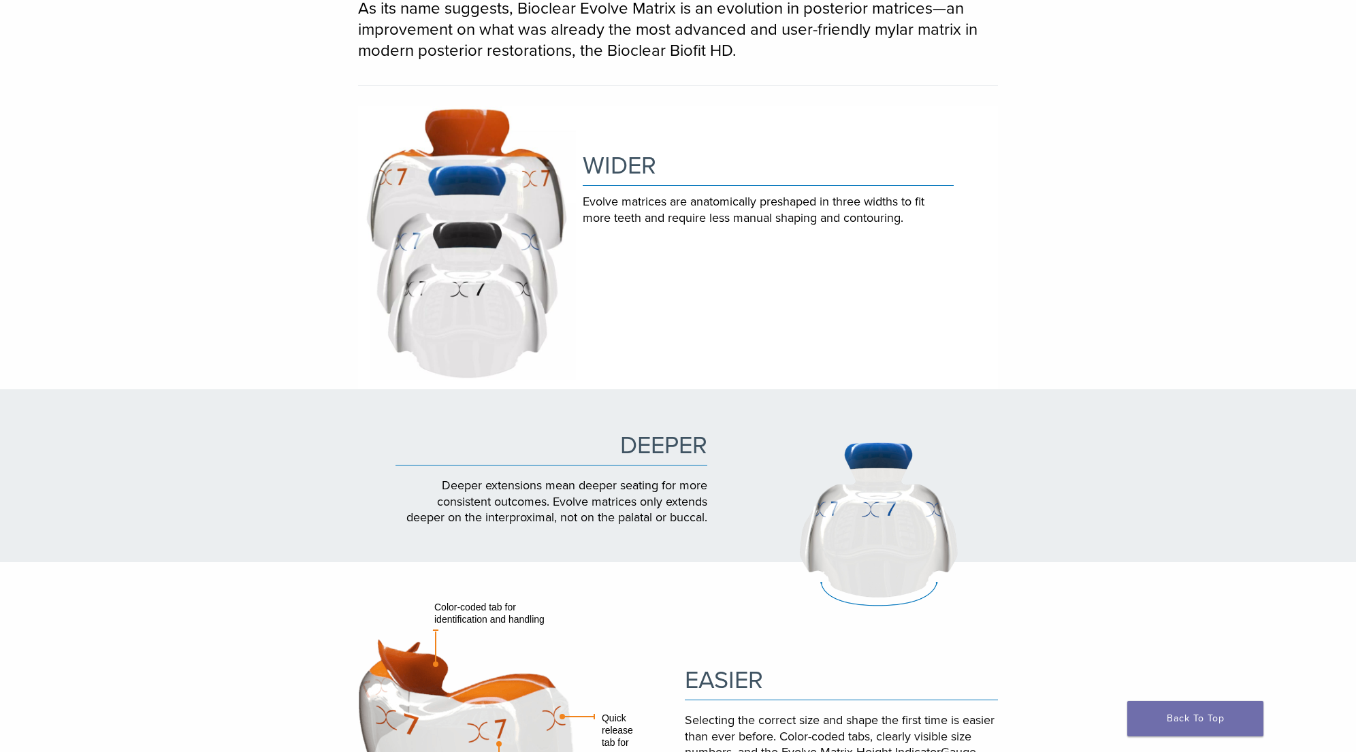
click at [593, 166] on h2 "WIDER" at bounding box center [768, 170] width 371 height 32
copy h2 "WIDER"
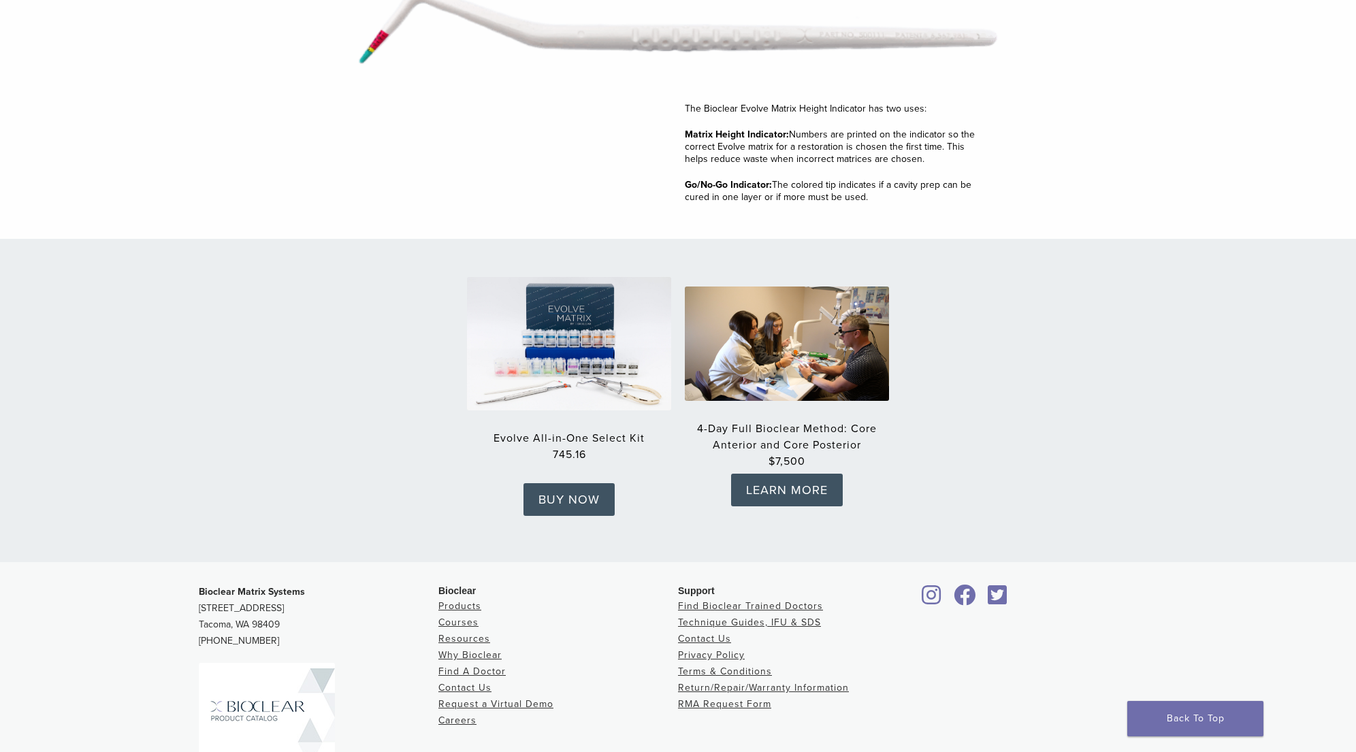
scroll to position [1898, 0]
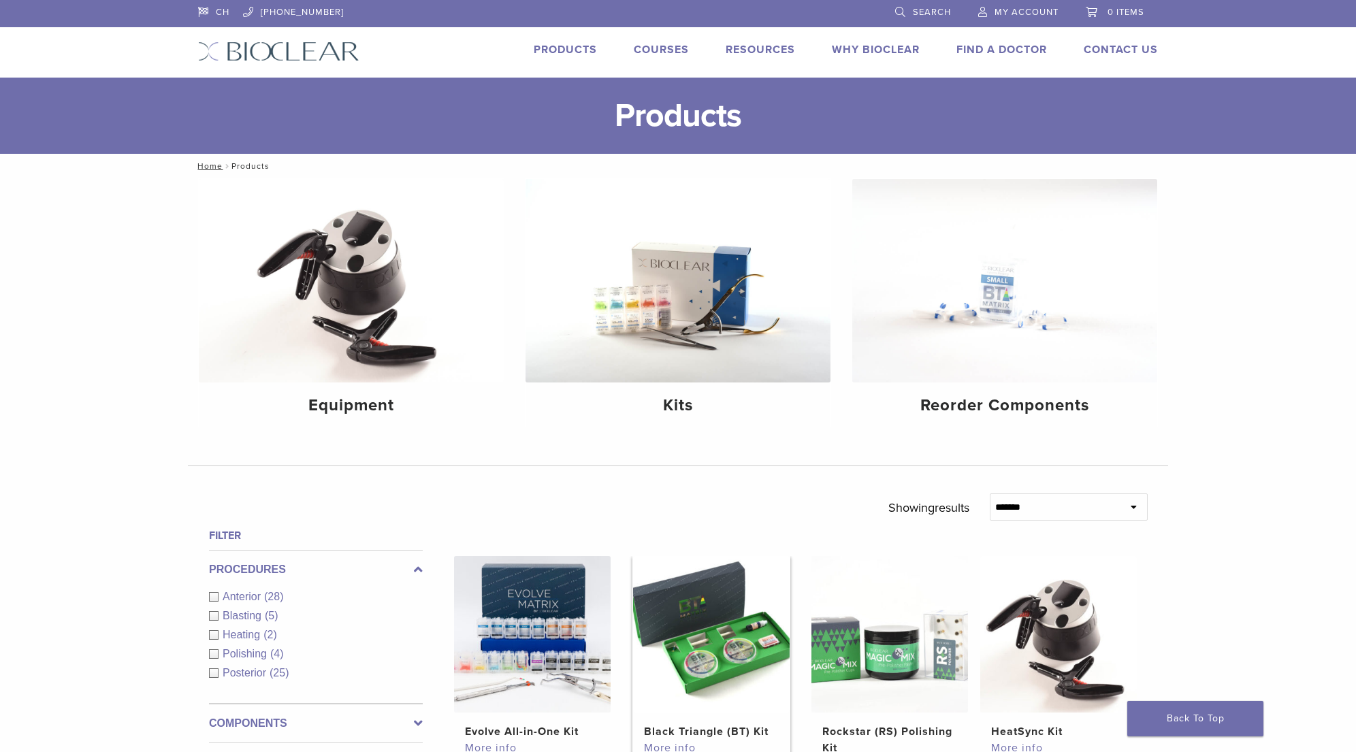
click at [727, 613] on img at bounding box center [711, 634] width 157 height 157
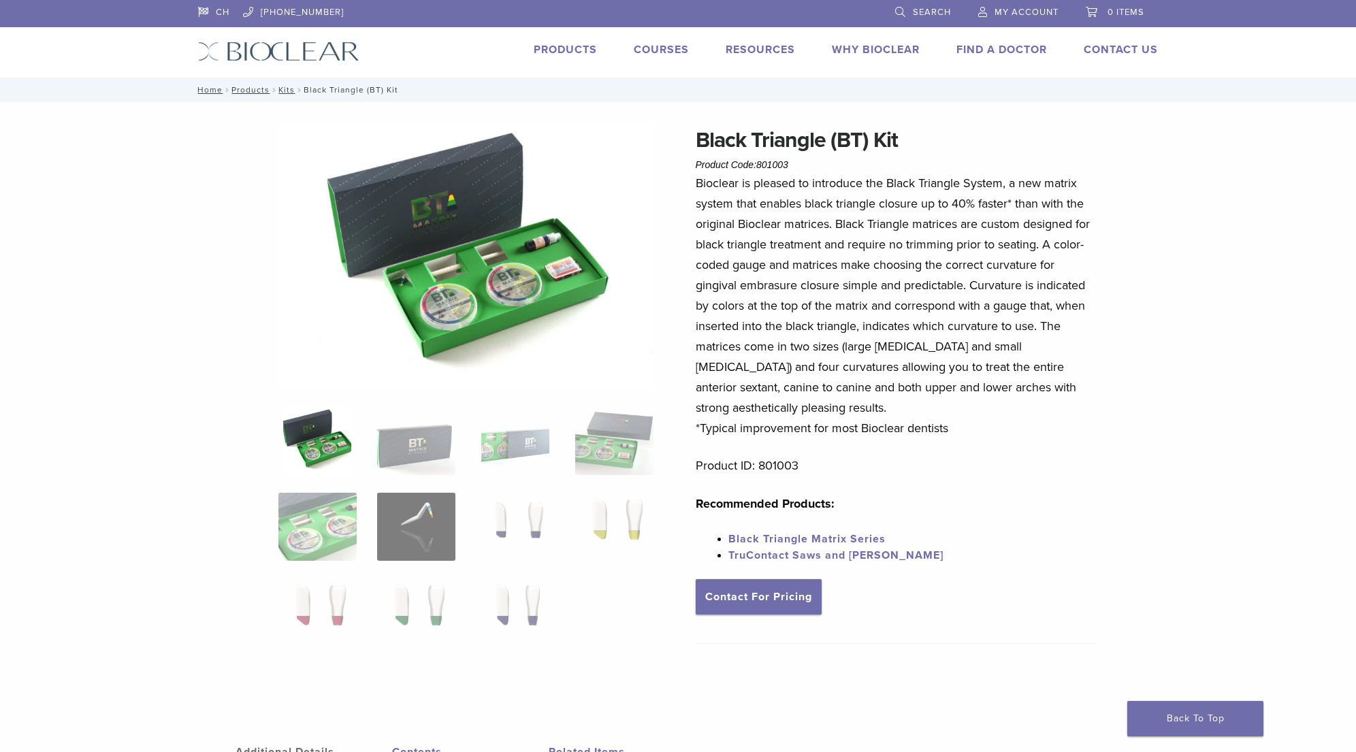
scroll to position [7, 0]
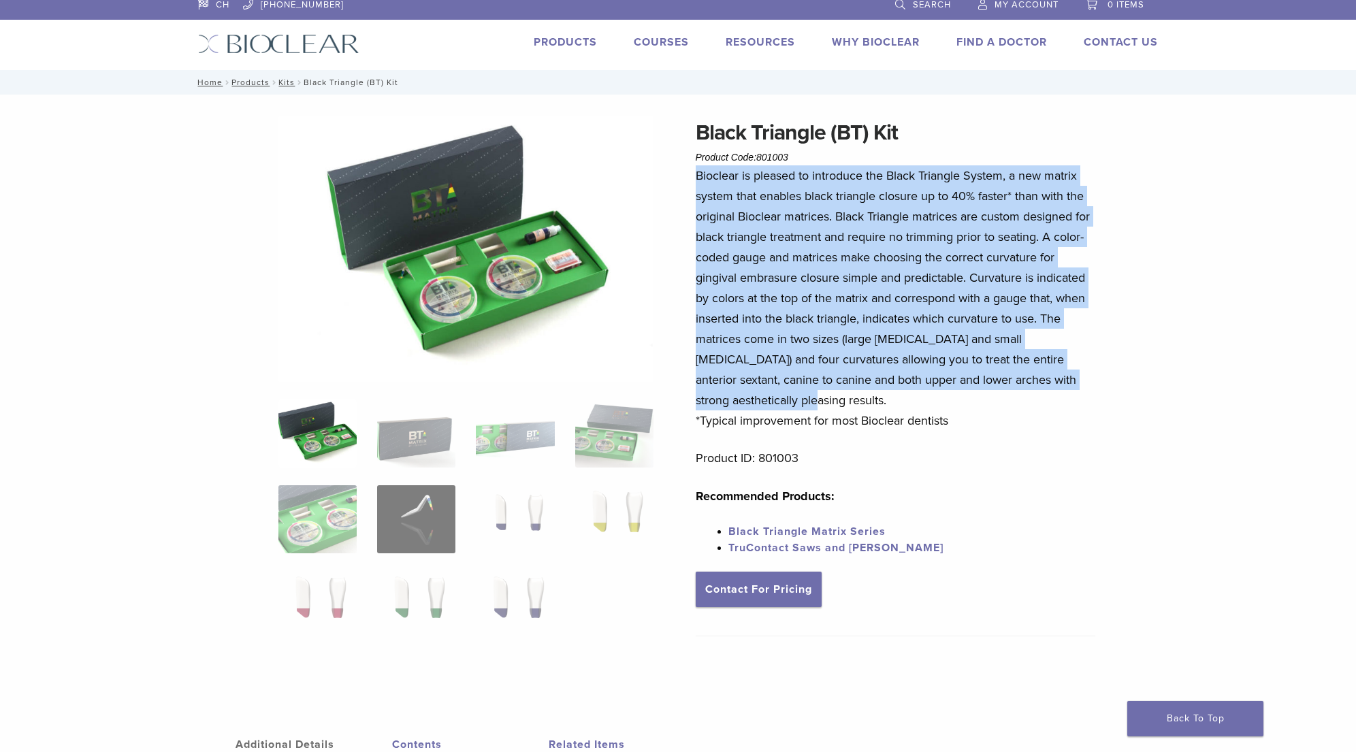
drag, startPoint x: 696, startPoint y: 174, endPoint x: 798, endPoint y: 399, distance: 246.7
click at [798, 399] on p "Bioclear is pleased to introduce the Black Triangle System, a new matrix system…" at bounding box center [896, 297] width 400 height 265
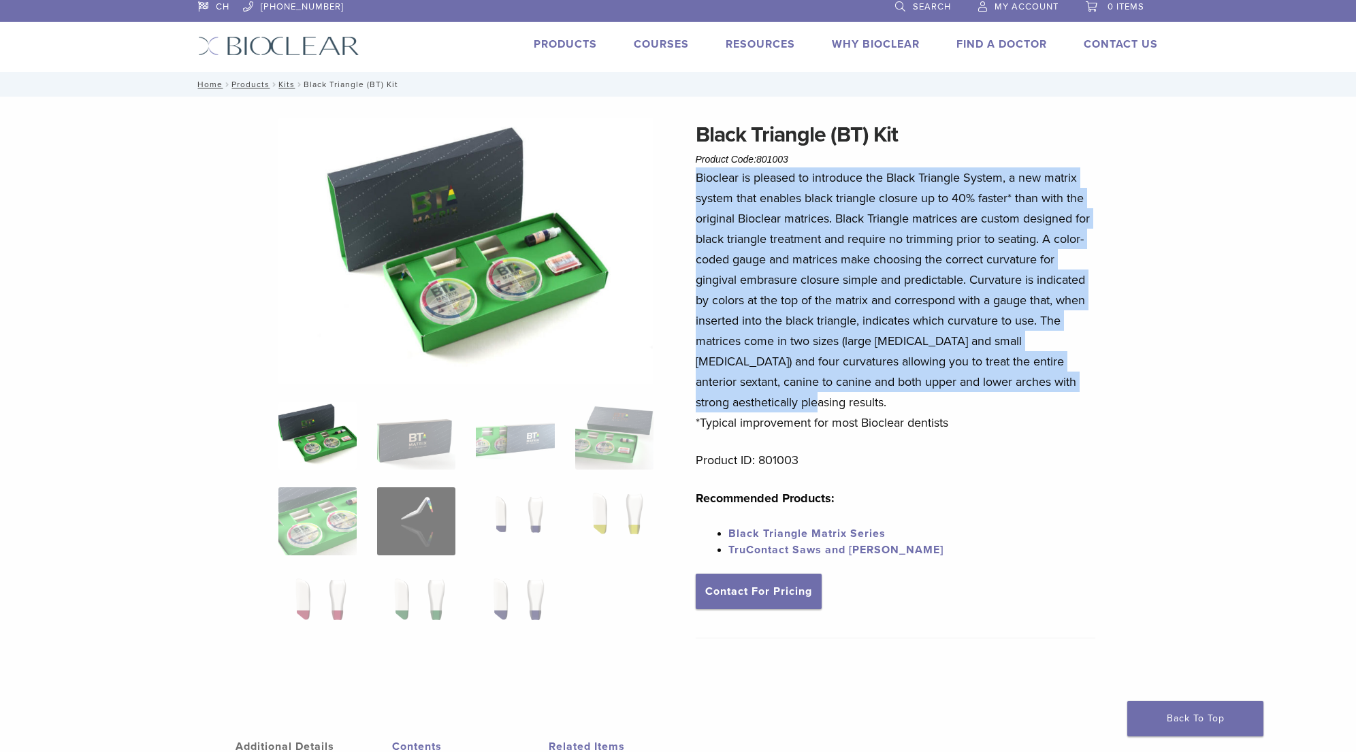
copy p "Bioclear is pleased to introduce the Black Triangle System, a new matrix system…"
